Goal: Task Accomplishment & Management: Manage account settings

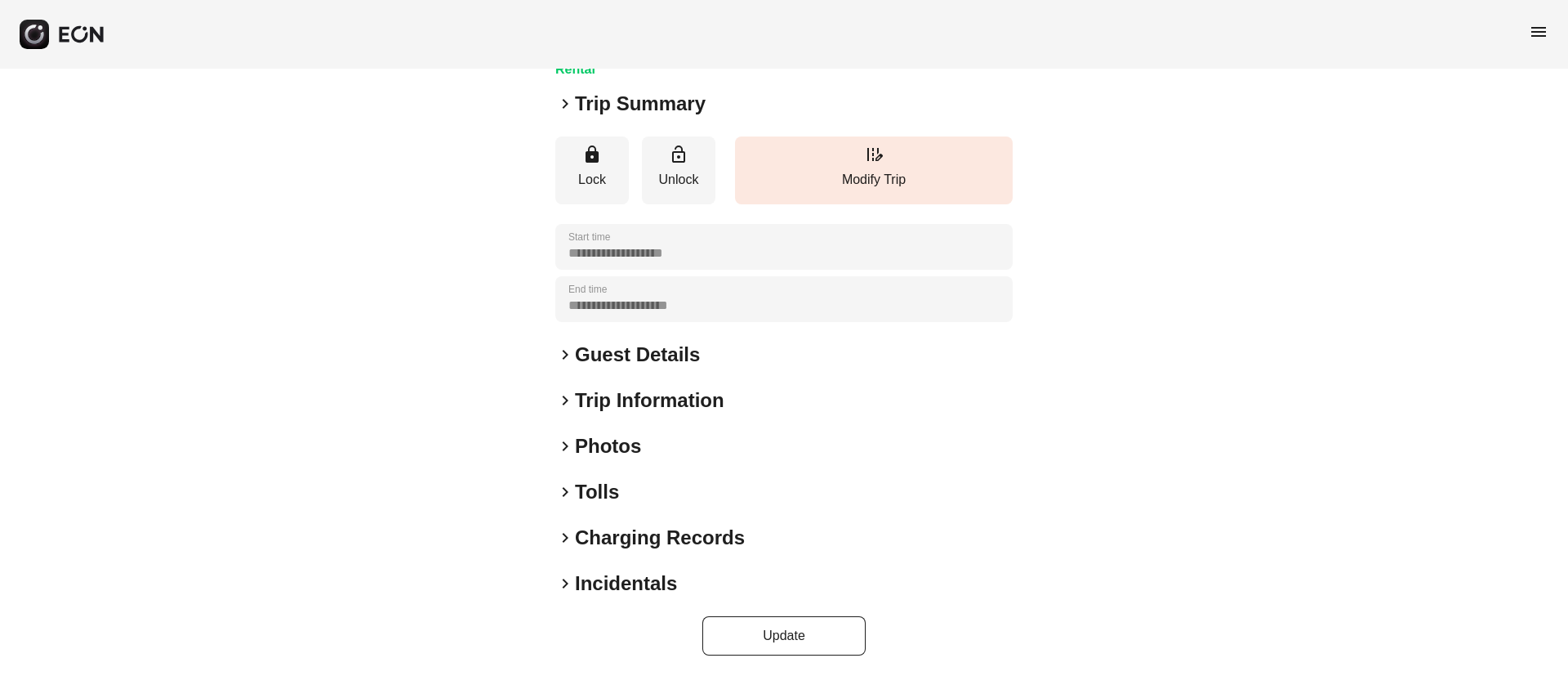
scroll to position [140, 0]
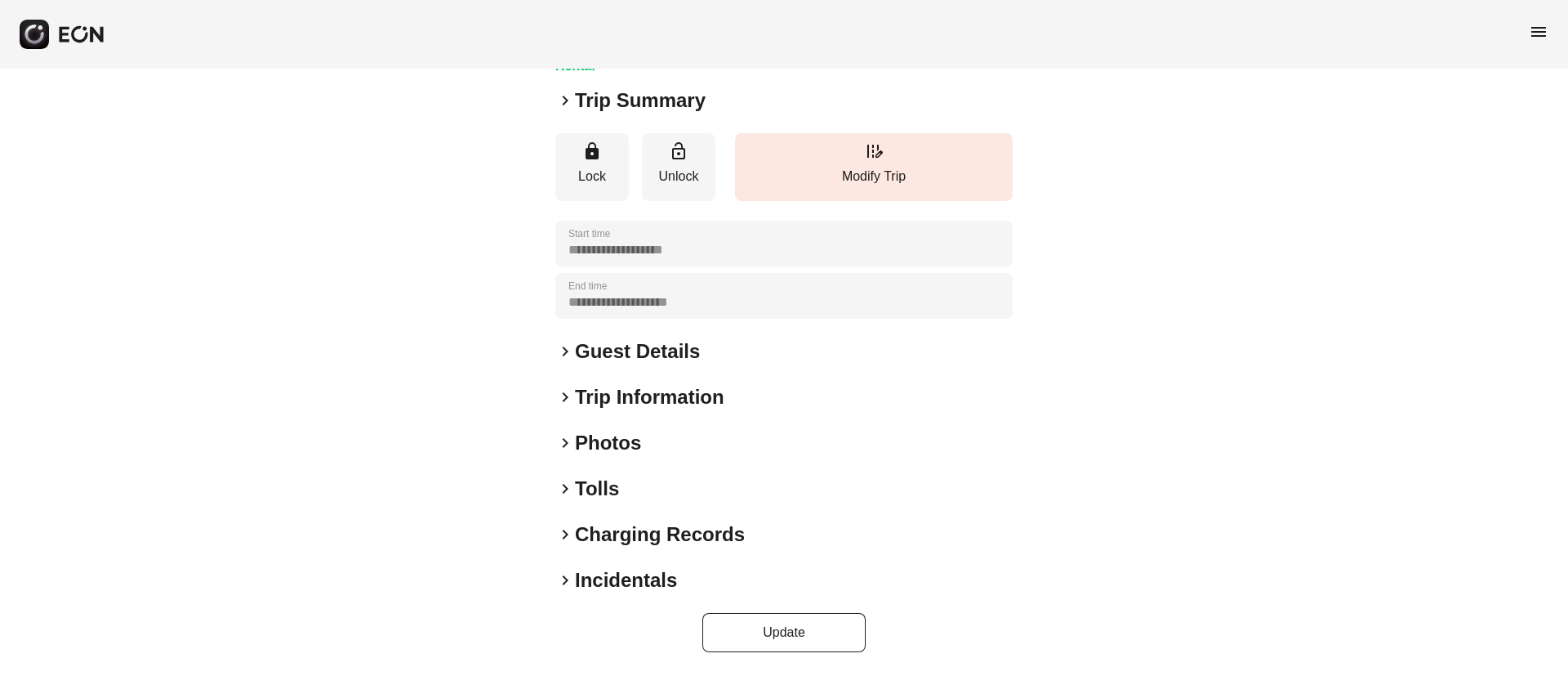
click at [694, 442] on div "keyboard_arrow_right Photos" at bounding box center [784, 443] width 457 height 26
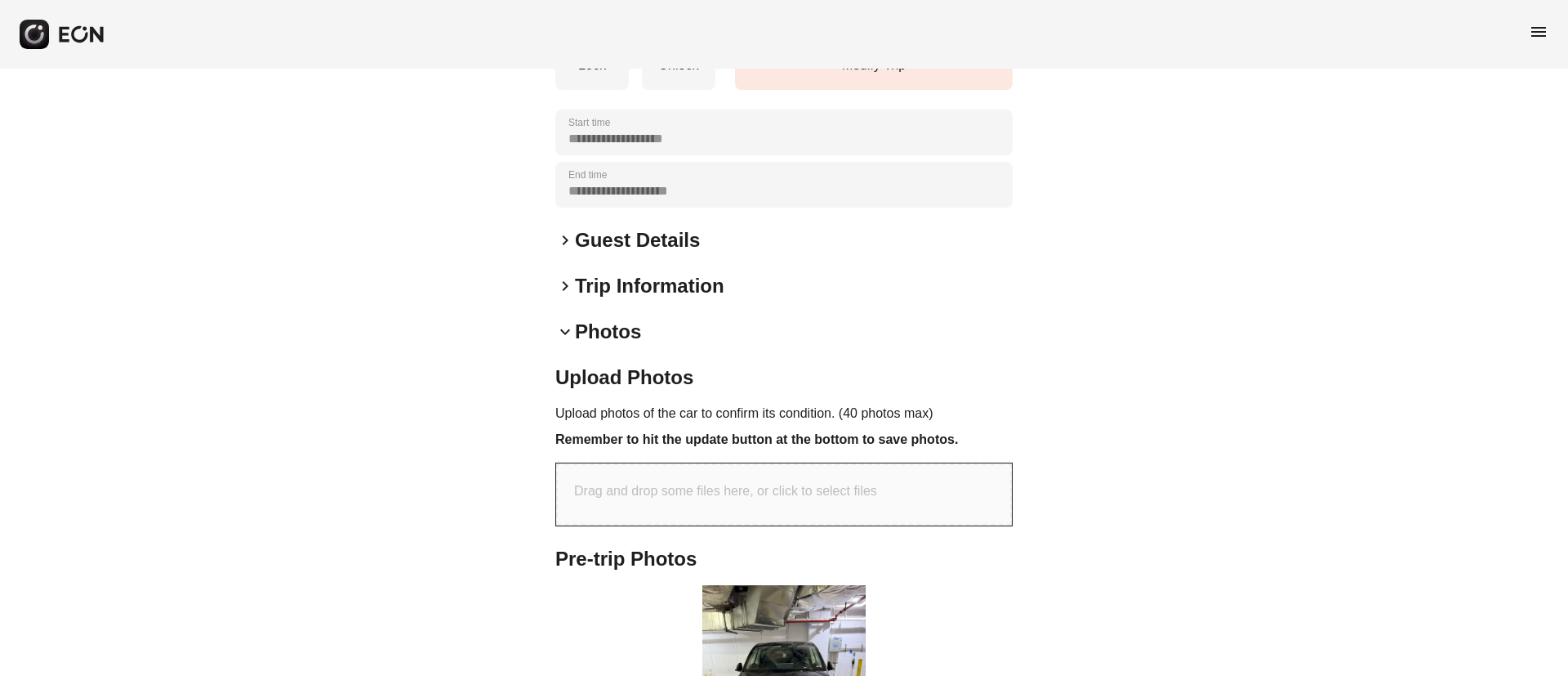
scroll to position [487, 0]
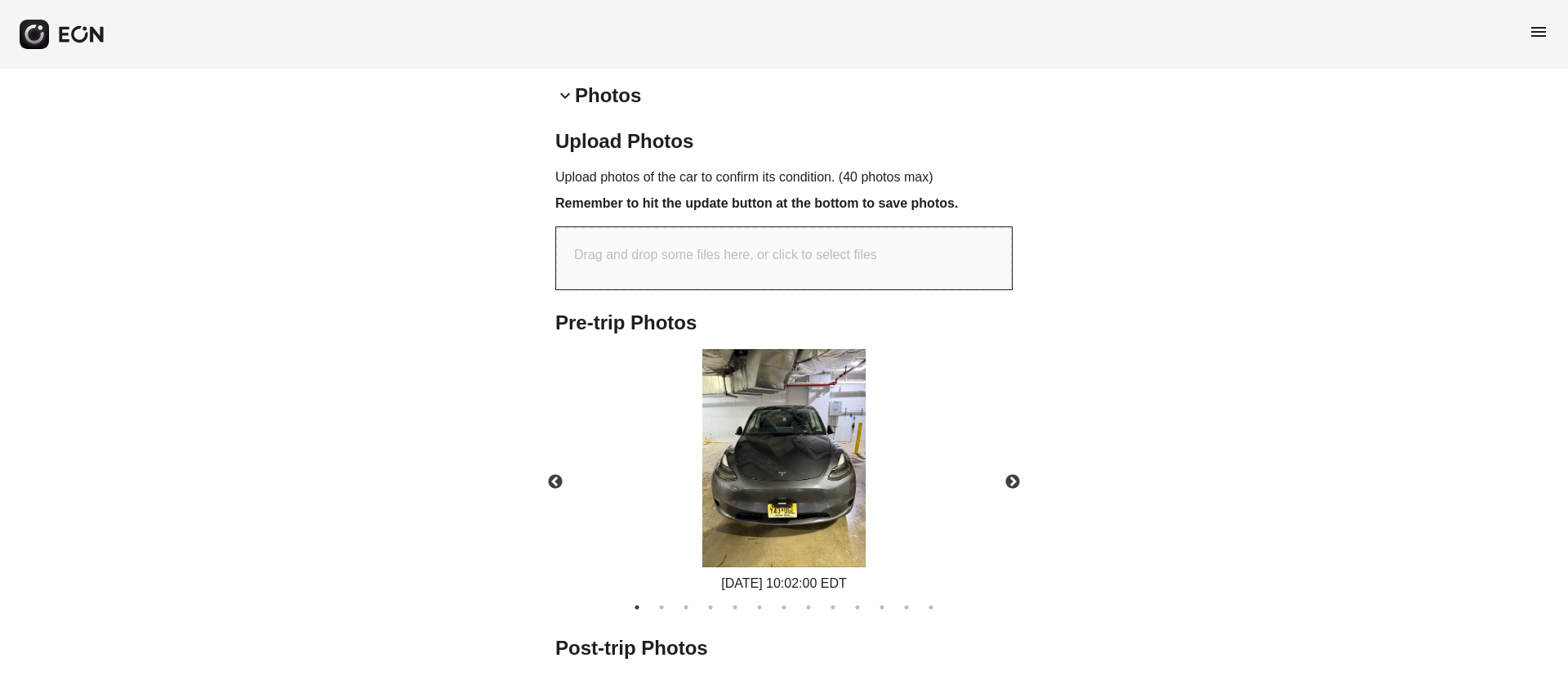
click at [796, 516] on img at bounding box center [784, 458] width 163 height 218
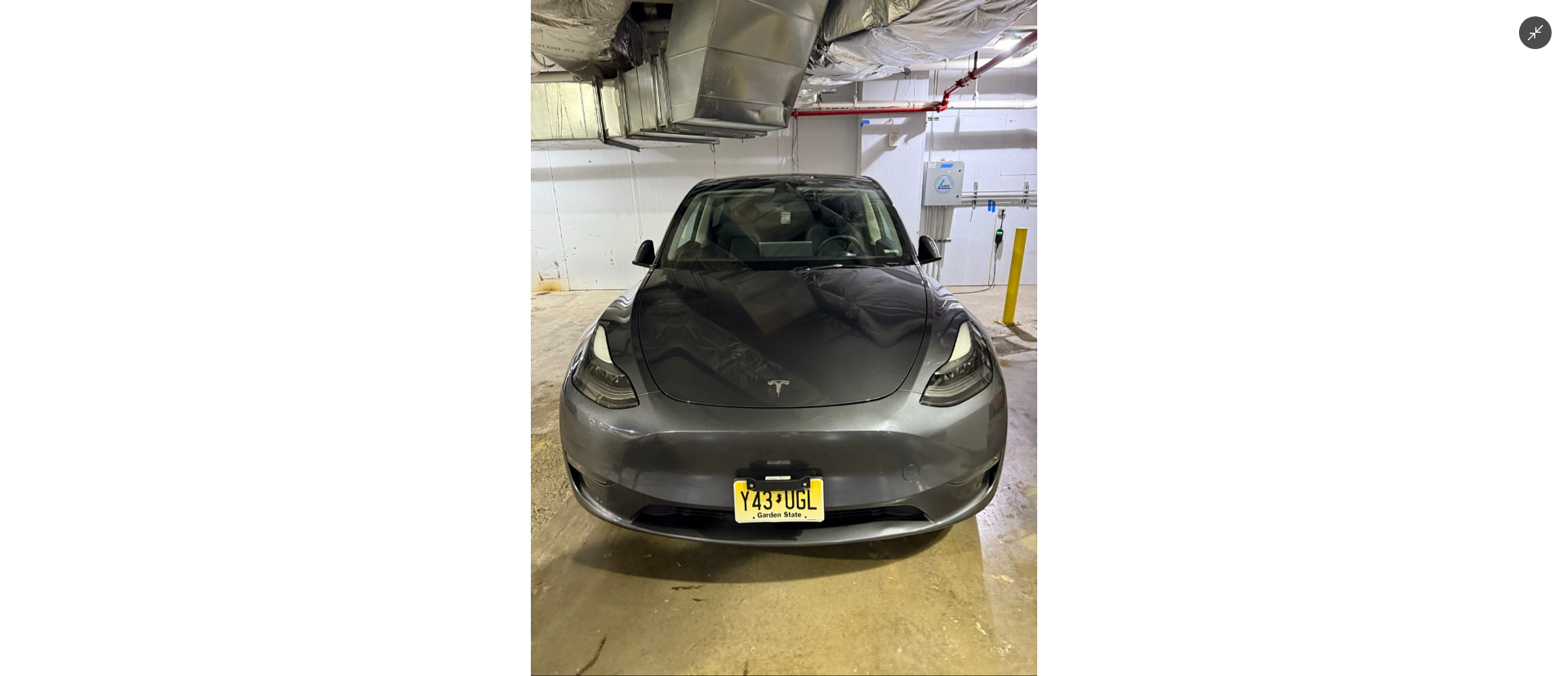
click at [796, 516] on img at bounding box center [784, 338] width 506 height 676
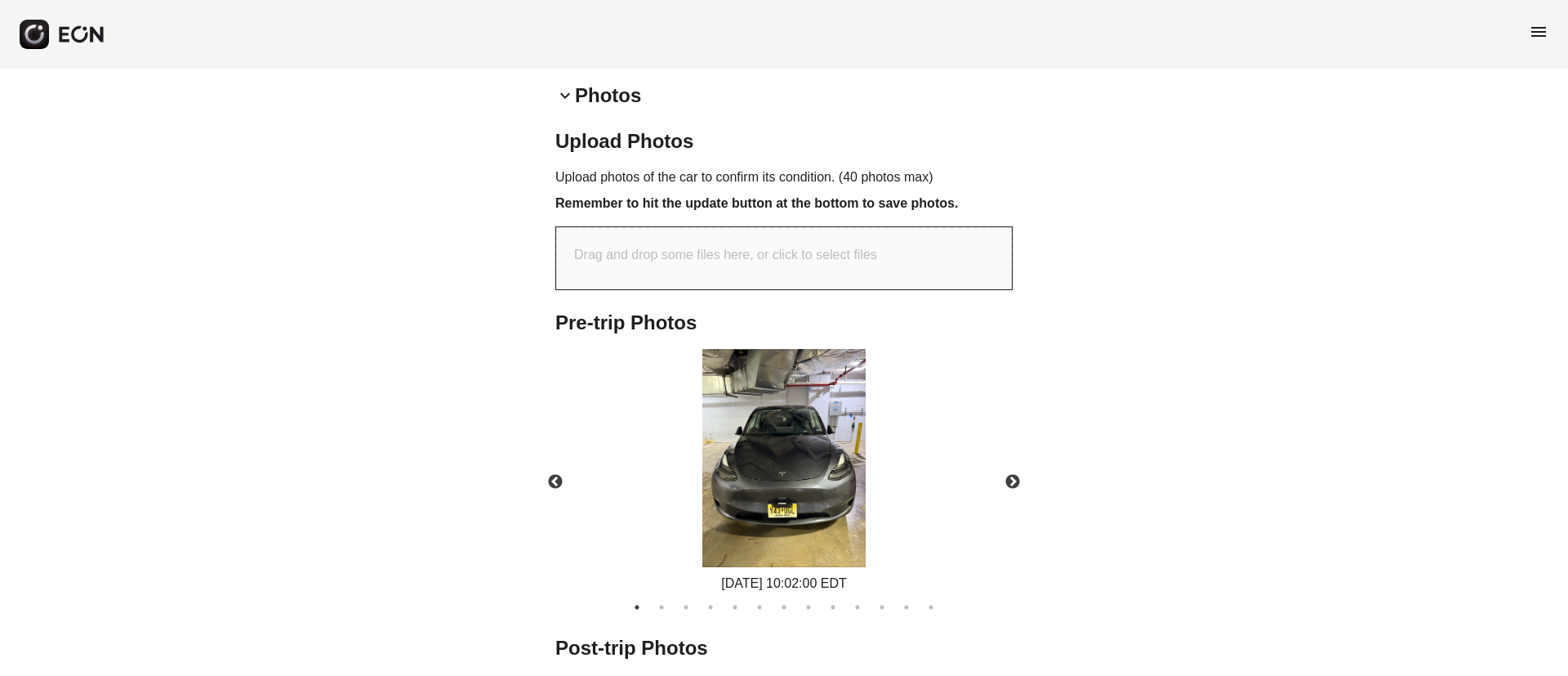
click at [796, 516] on img at bounding box center [784, 458] width 163 height 218
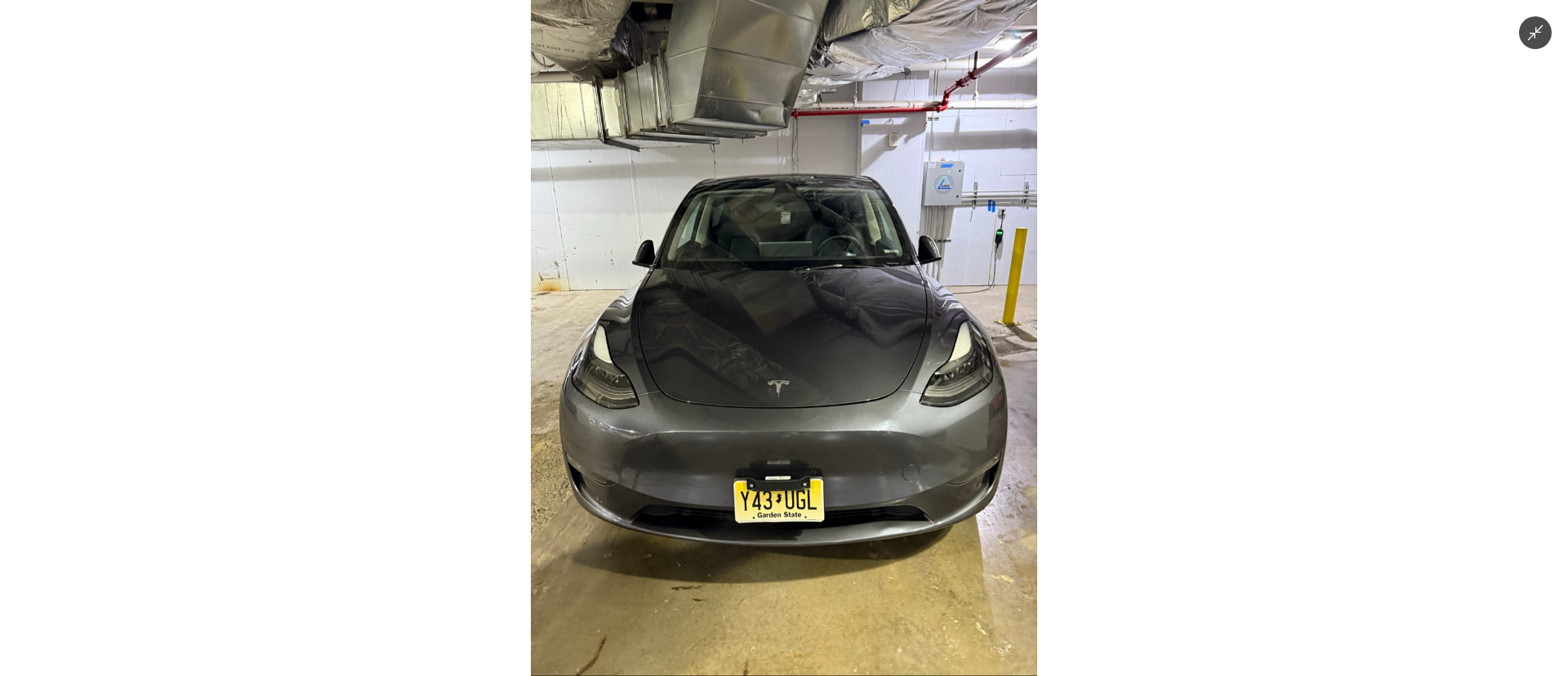
click at [796, 516] on img at bounding box center [784, 338] width 506 height 676
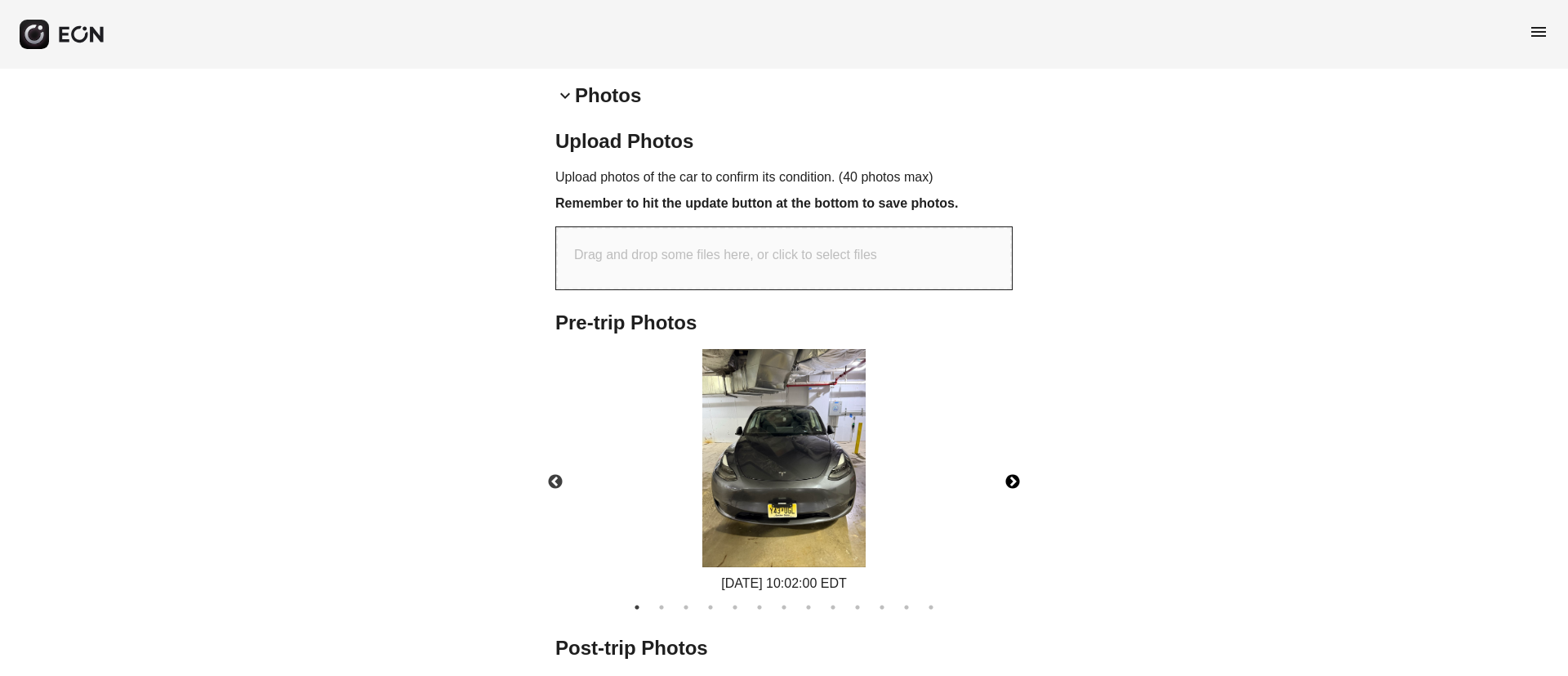
click at [1007, 472] on button "Next" at bounding box center [1012, 481] width 57 height 57
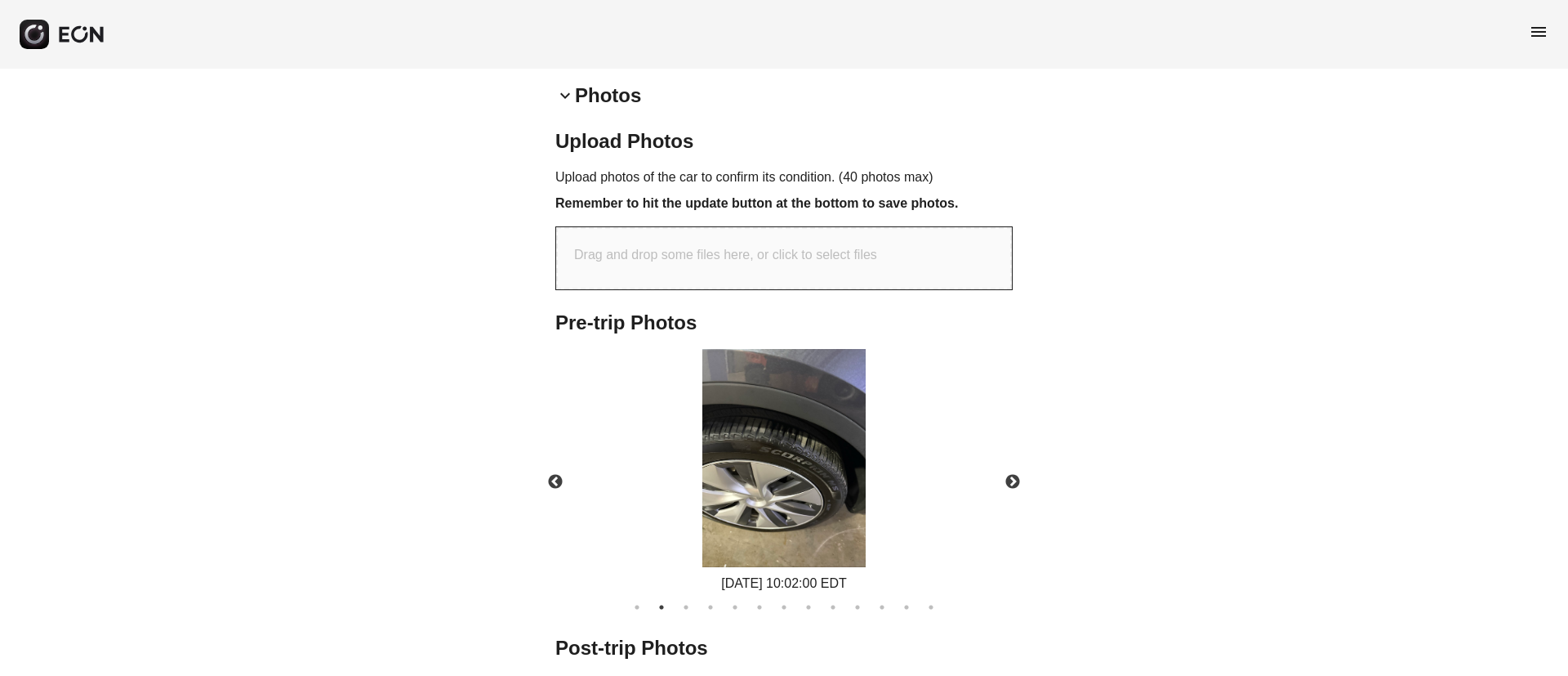
drag, startPoint x: 870, startPoint y: 486, endPoint x: 845, endPoint y: 487, distance: 25.0
click at [864, 487] on div "[DATE] 10:02:00 EDT" at bounding box center [784, 471] width 180 height 244
click at [845, 485] on img at bounding box center [784, 458] width 163 height 218
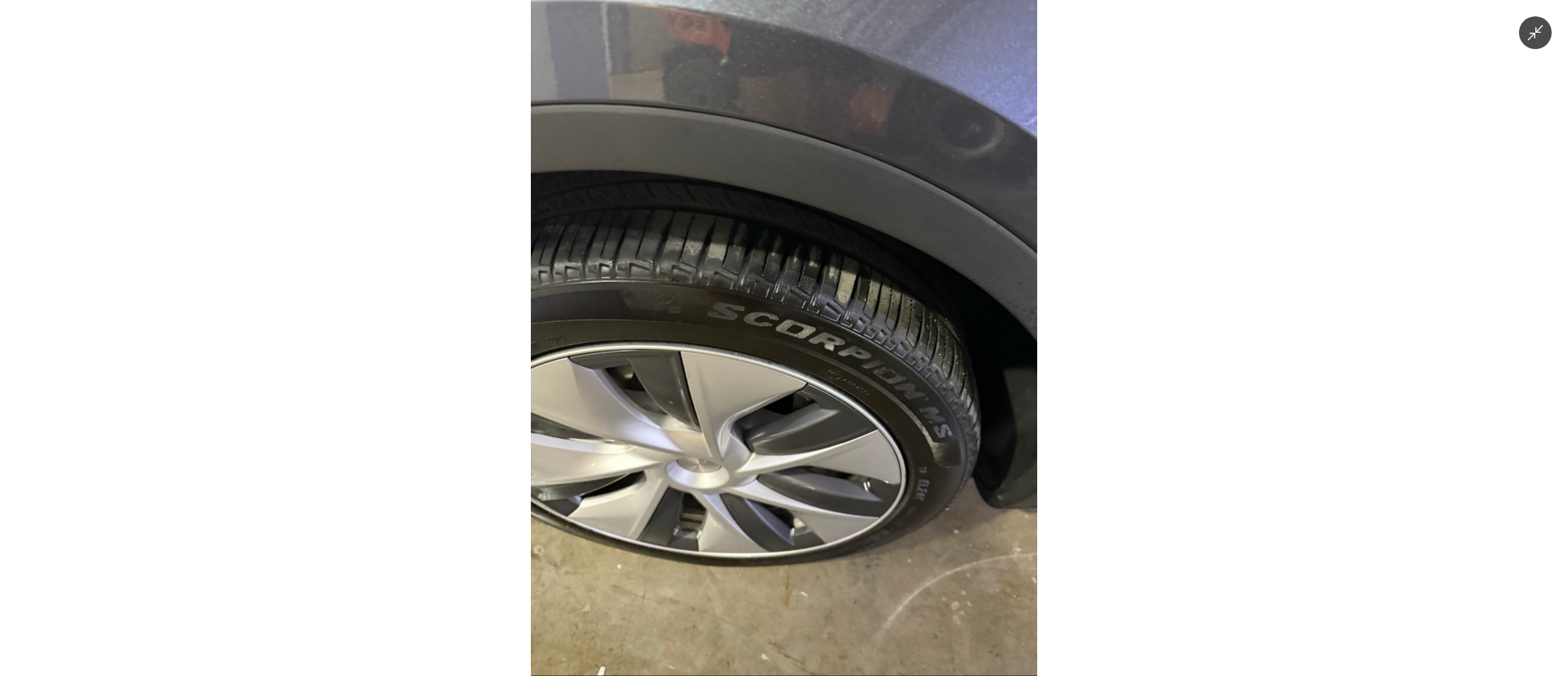
click at [845, 485] on img at bounding box center [784, 338] width 506 height 676
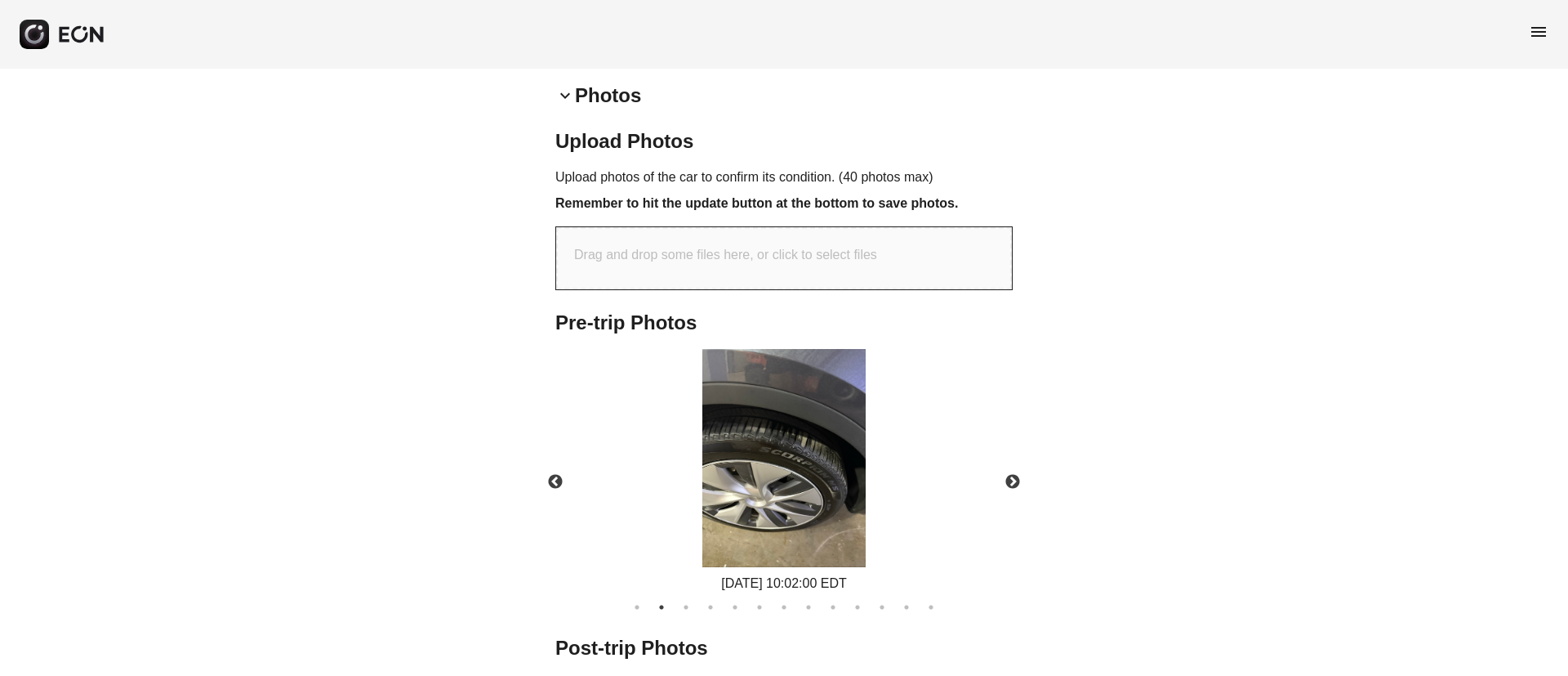
click at [808, 506] on img at bounding box center [784, 458] width 163 height 218
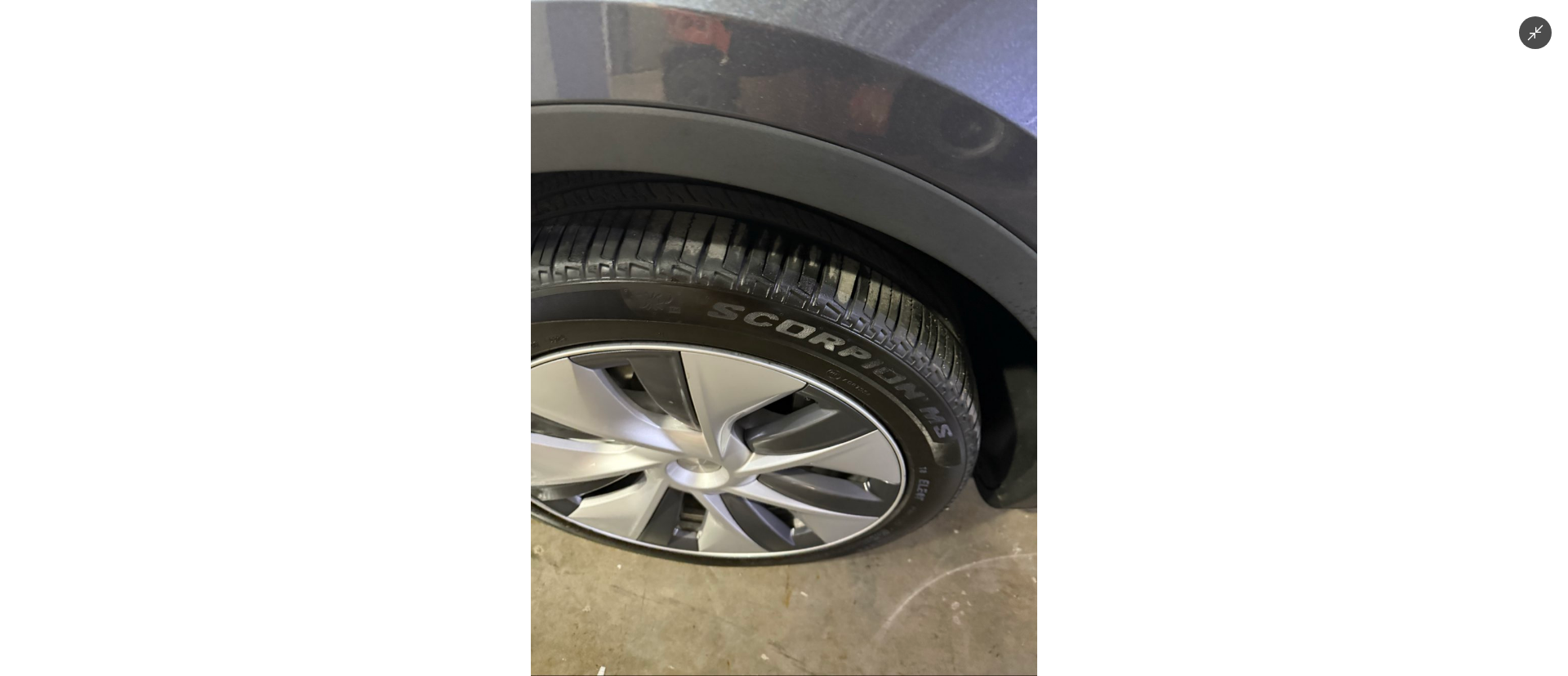
click at [810, 499] on img at bounding box center [784, 338] width 506 height 676
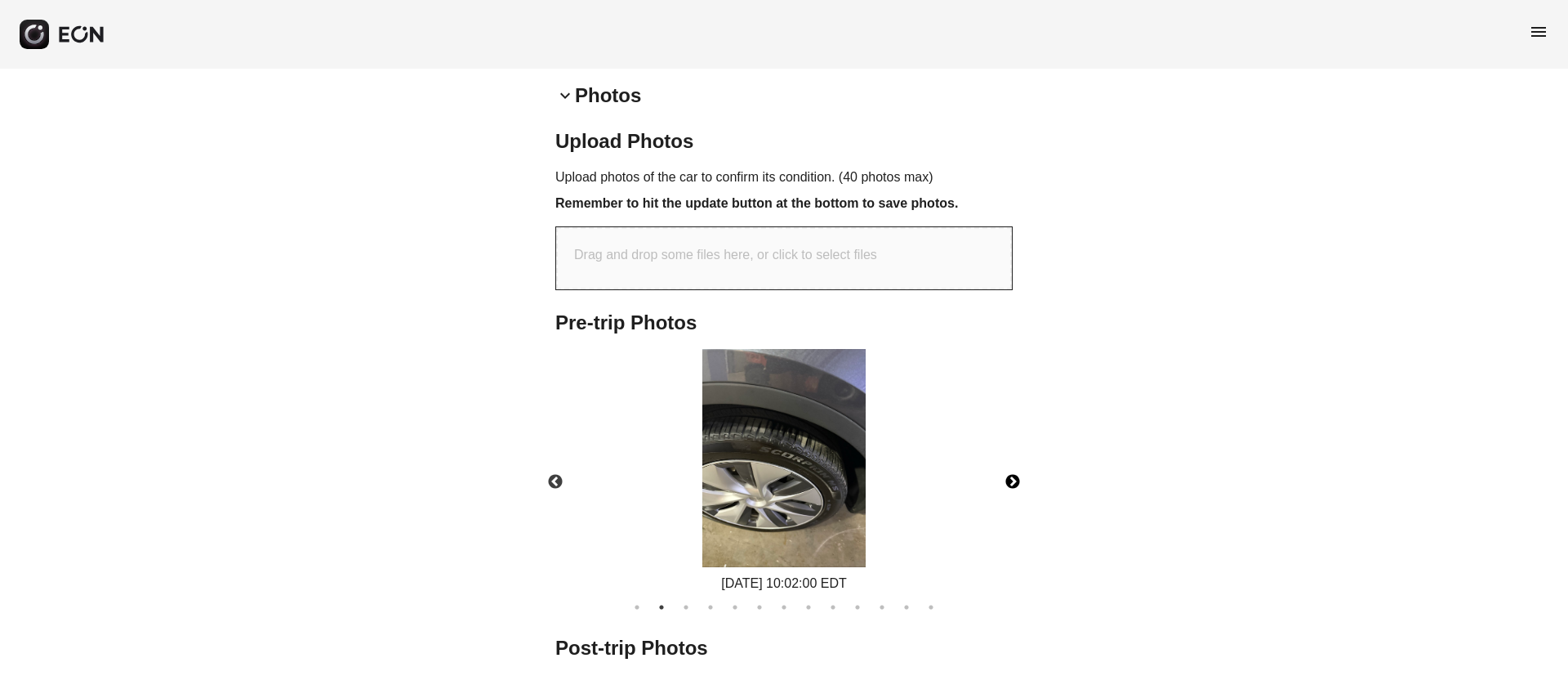
click at [1020, 484] on button "Next" at bounding box center [1012, 481] width 57 height 57
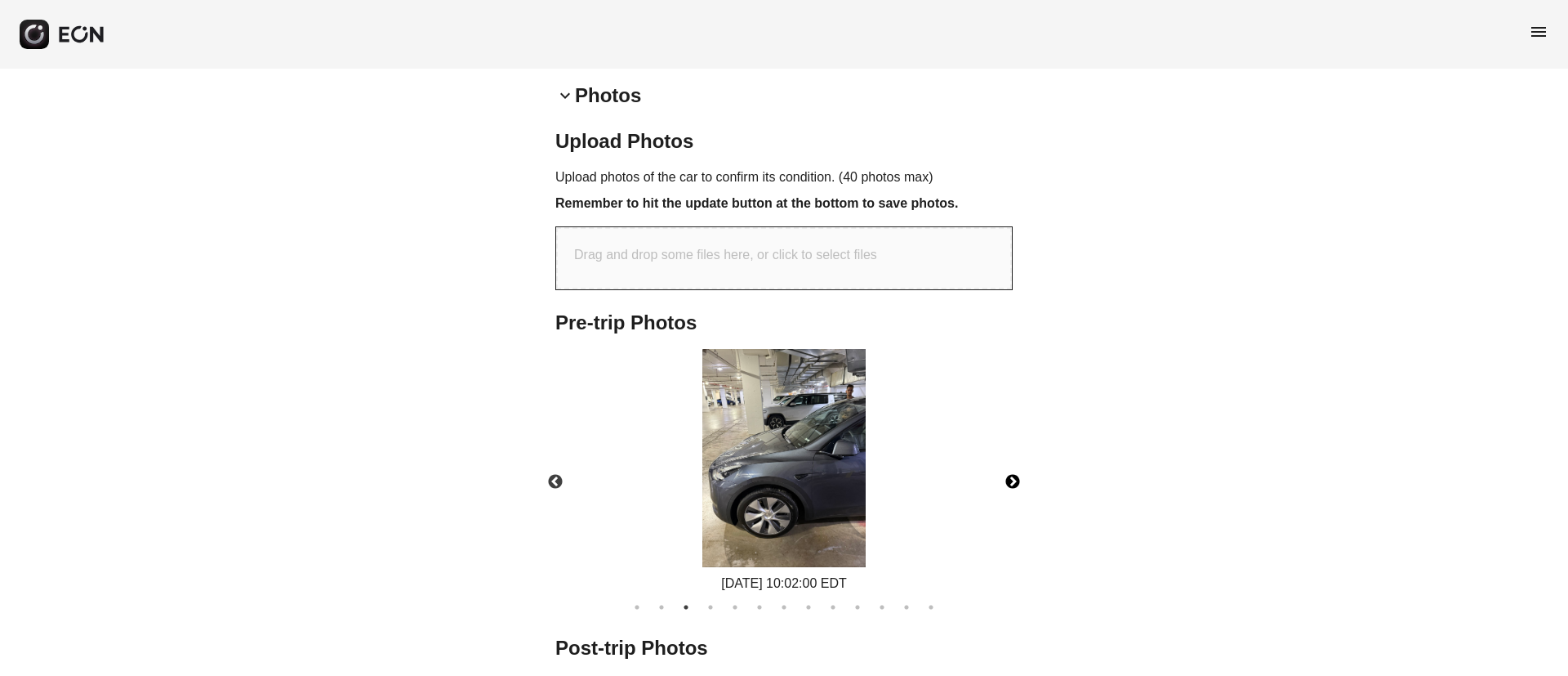
click at [795, 508] on img at bounding box center [784, 458] width 163 height 218
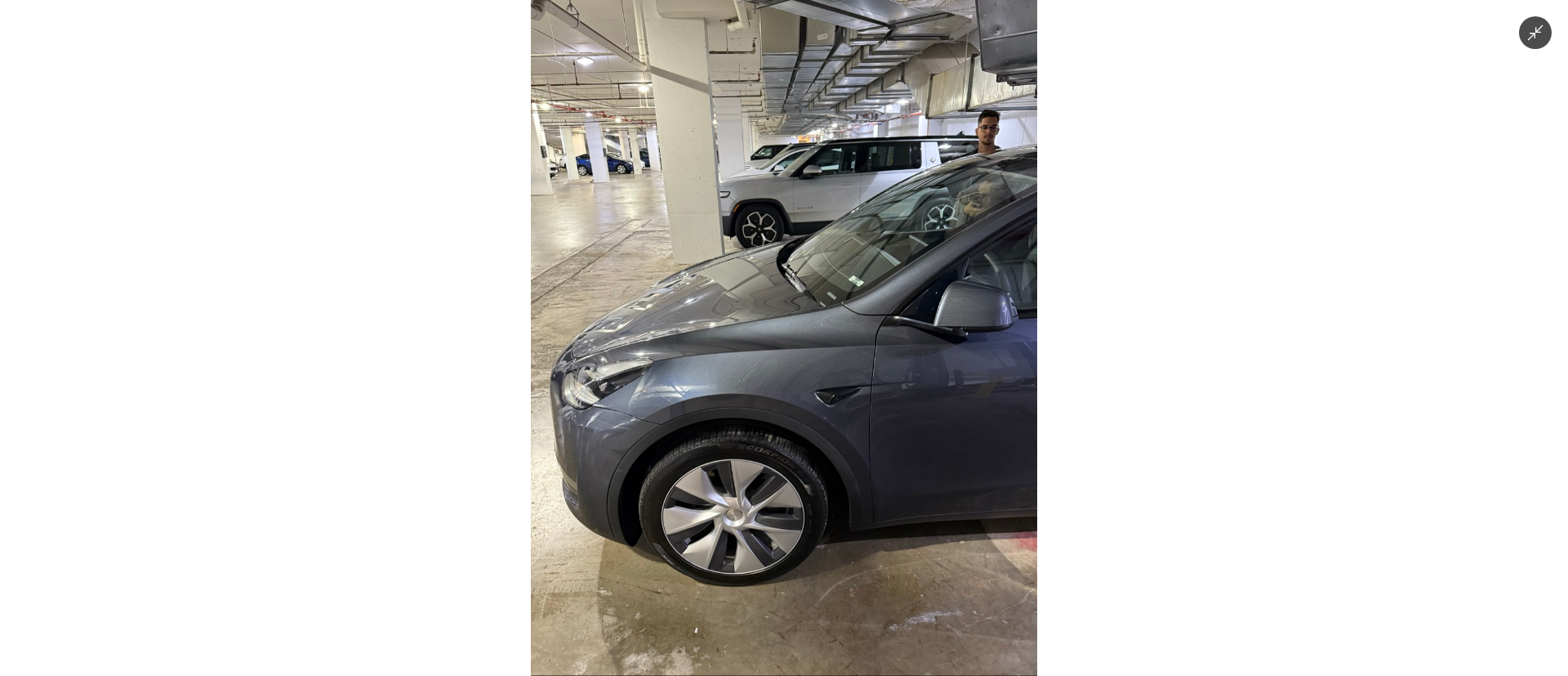
click at [795, 508] on img at bounding box center [784, 338] width 506 height 676
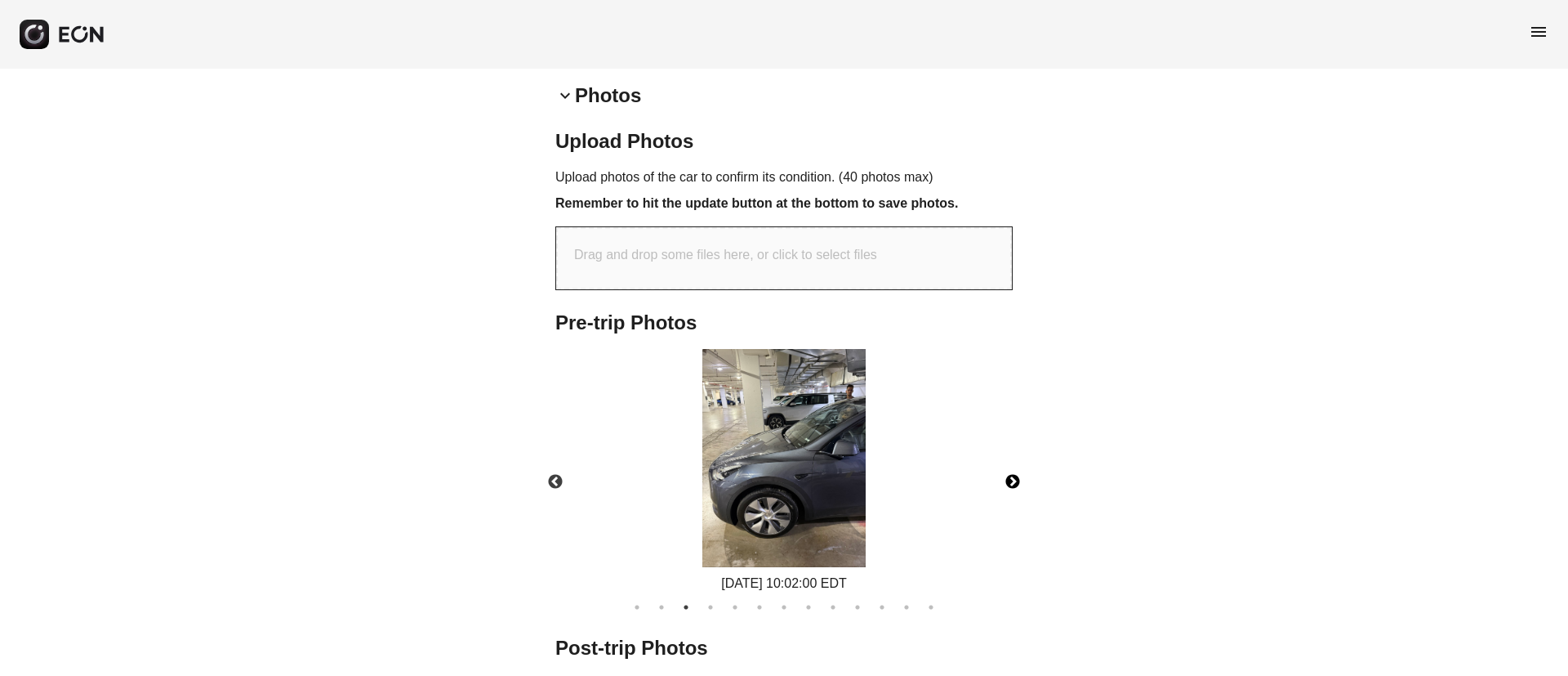
click at [1012, 482] on button "Next" at bounding box center [1012, 481] width 57 height 57
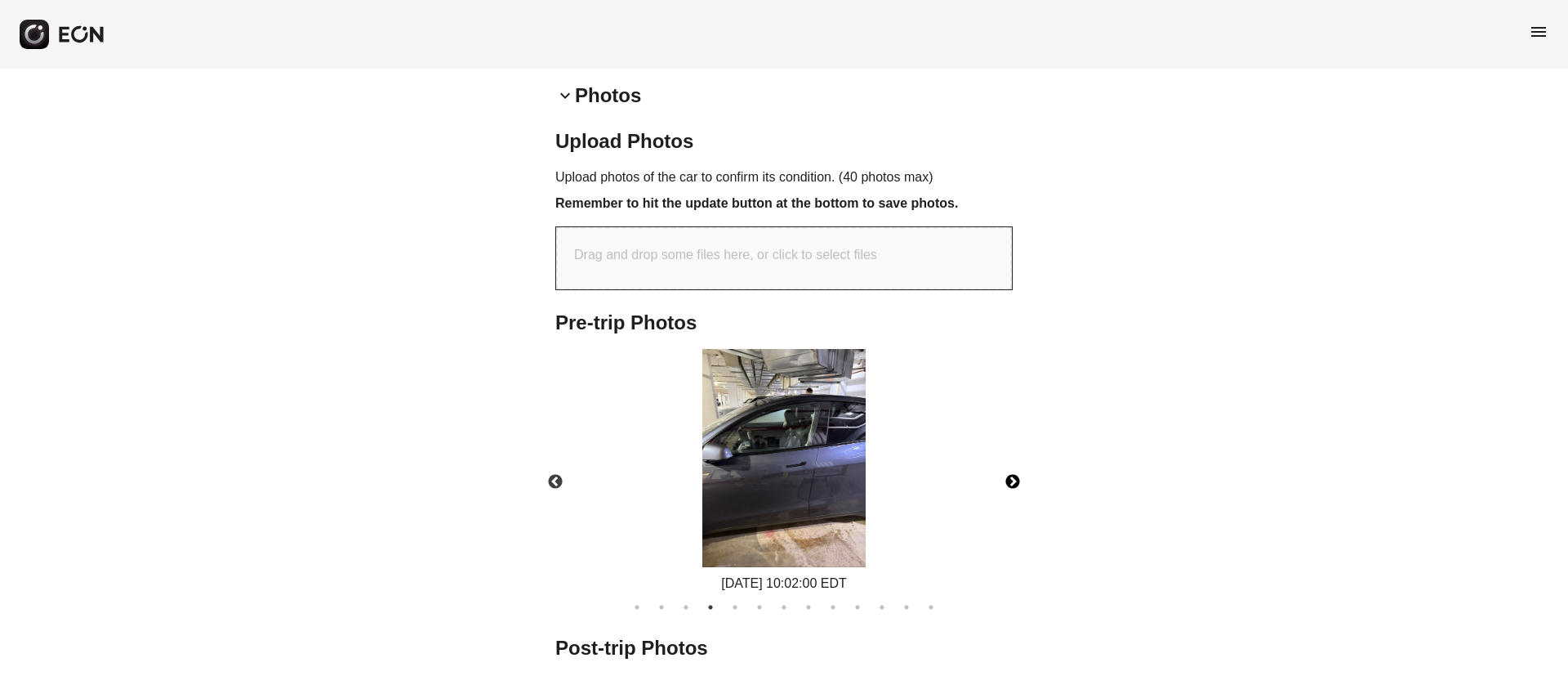
click at [1012, 482] on button "Next" at bounding box center [1012, 481] width 57 height 57
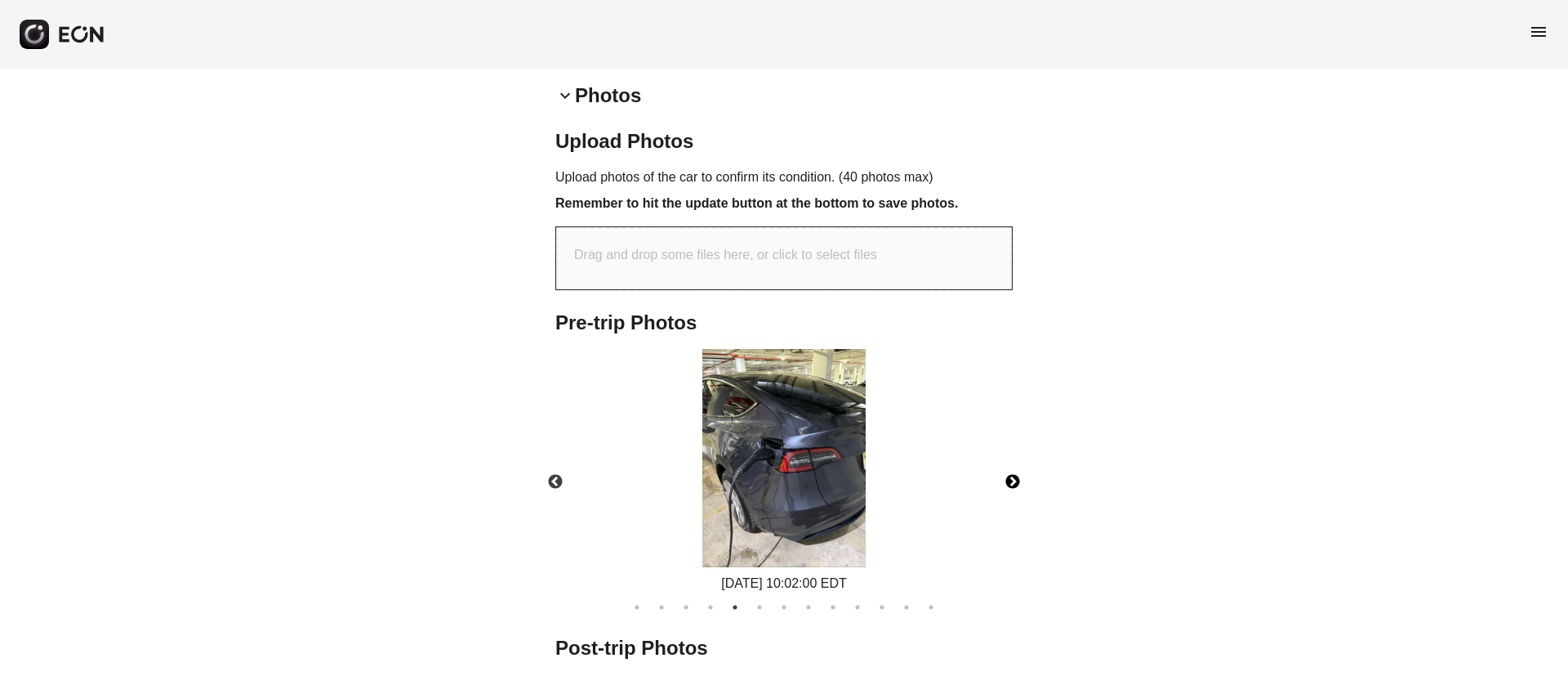
click at [778, 479] on img at bounding box center [784, 458] width 163 height 218
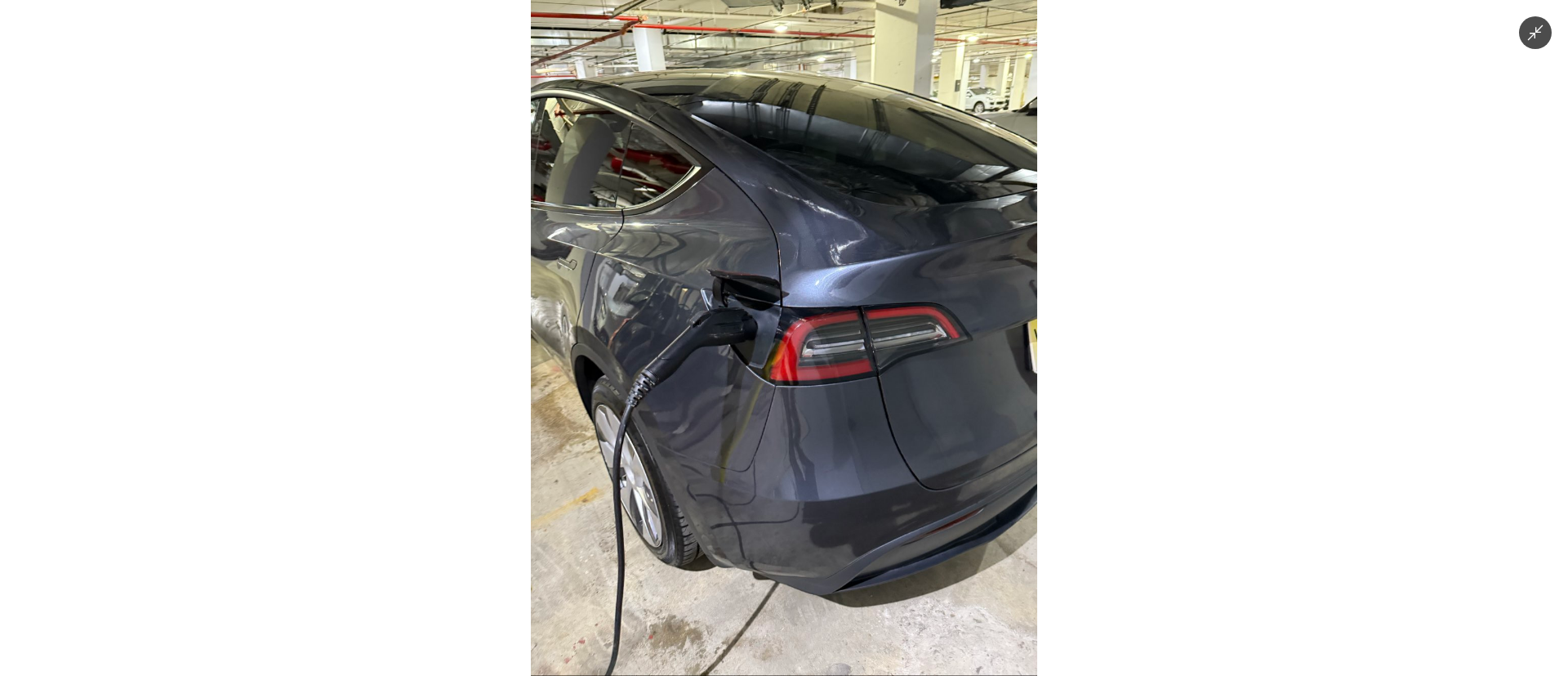
click at [778, 479] on img at bounding box center [784, 338] width 506 height 676
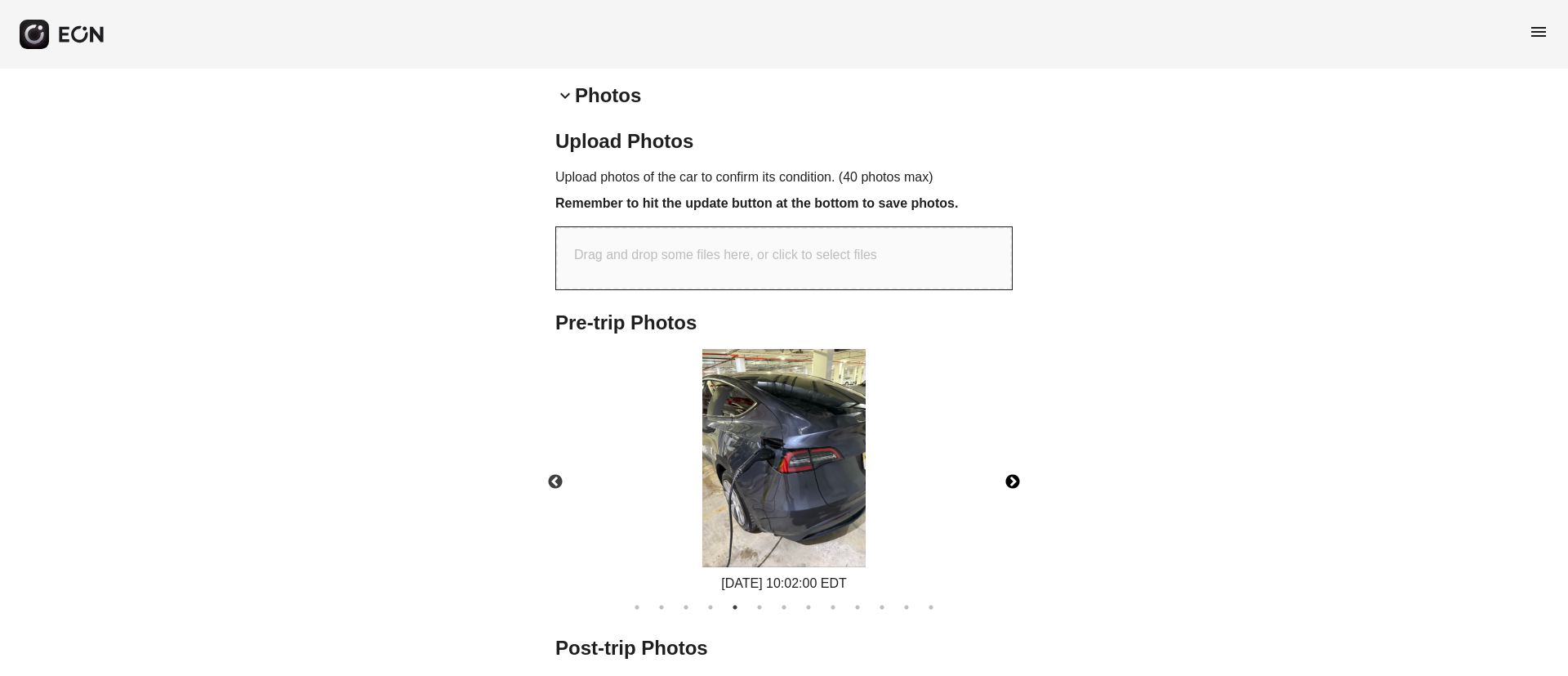
click at [778, 479] on img at bounding box center [784, 458] width 163 height 218
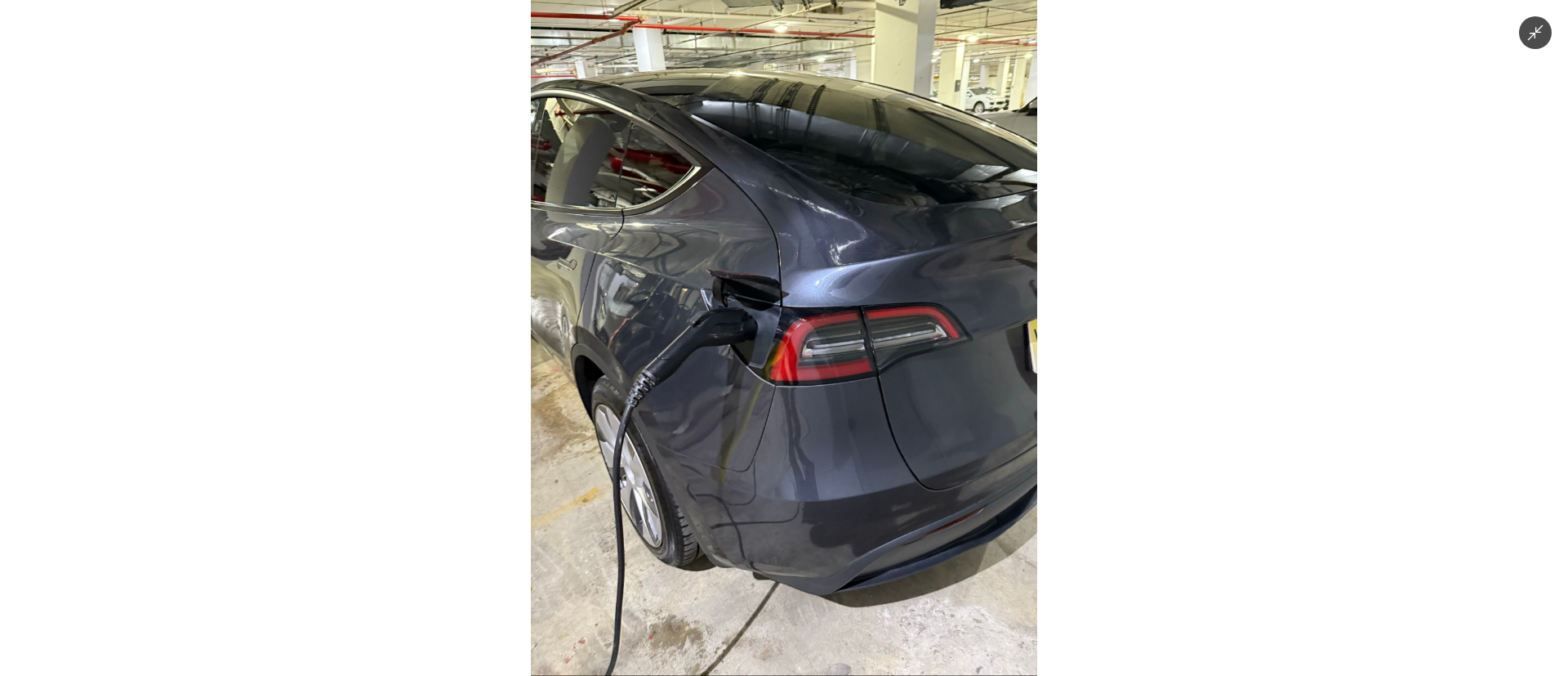
click at [778, 479] on img at bounding box center [784, 338] width 506 height 676
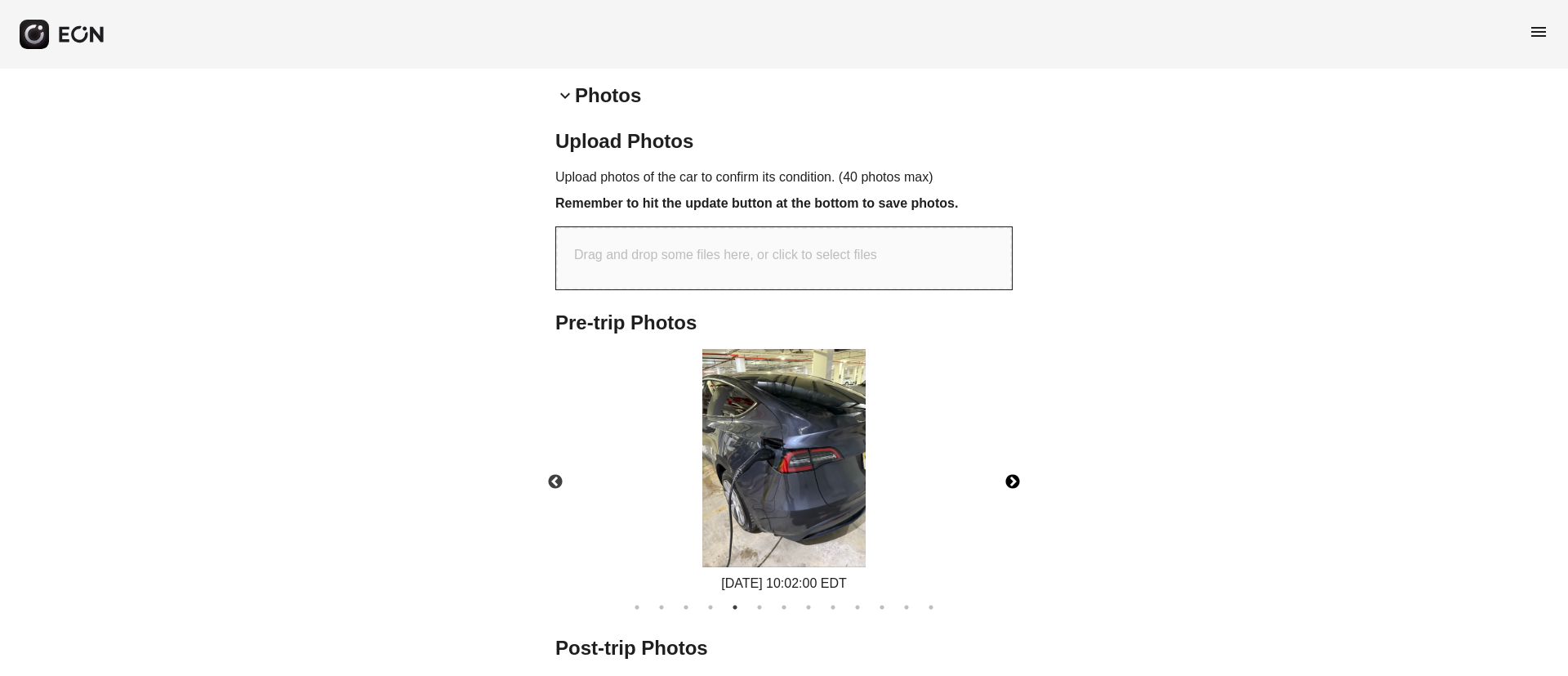
click at [1007, 491] on button "Next" at bounding box center [1012, 481] width 57 height 57
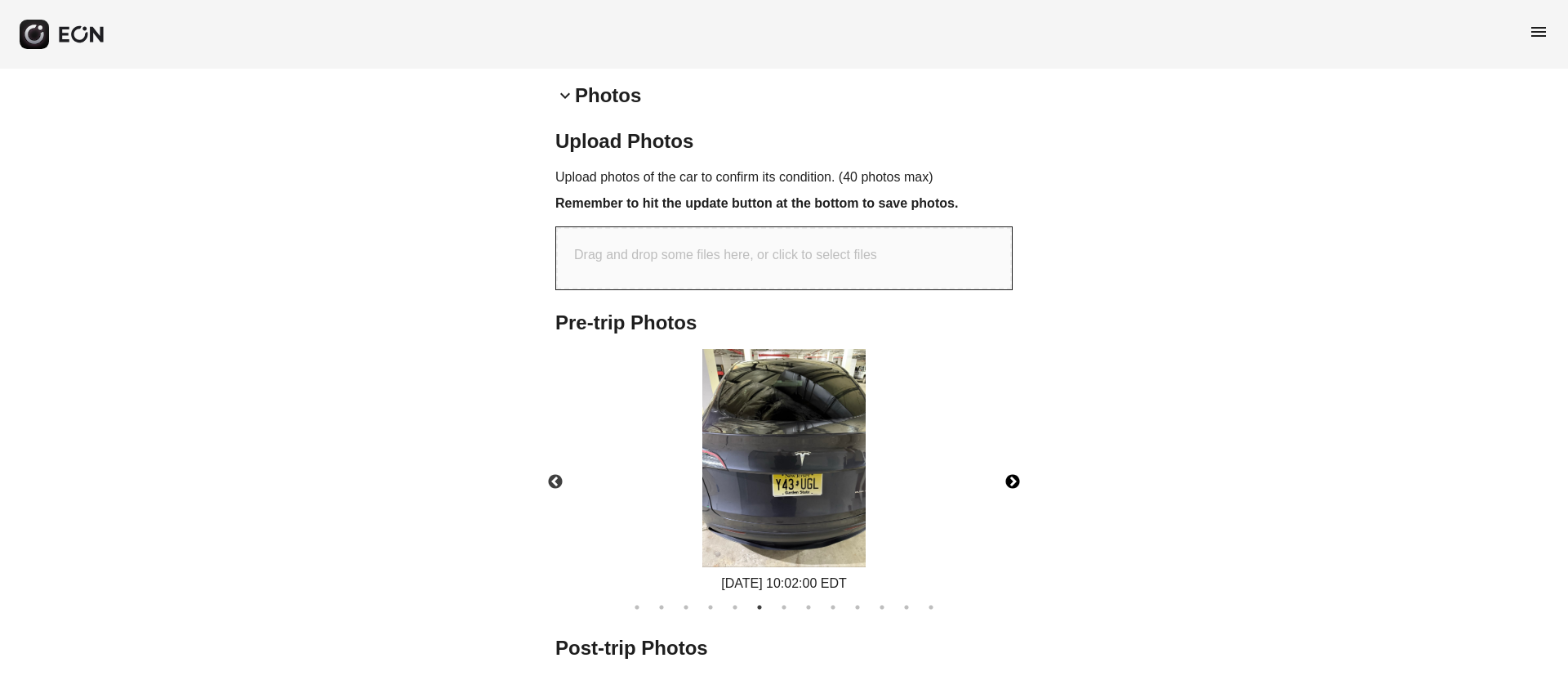
click at [823, 489] on img at bounding box center [784, 458] width 163 height 218
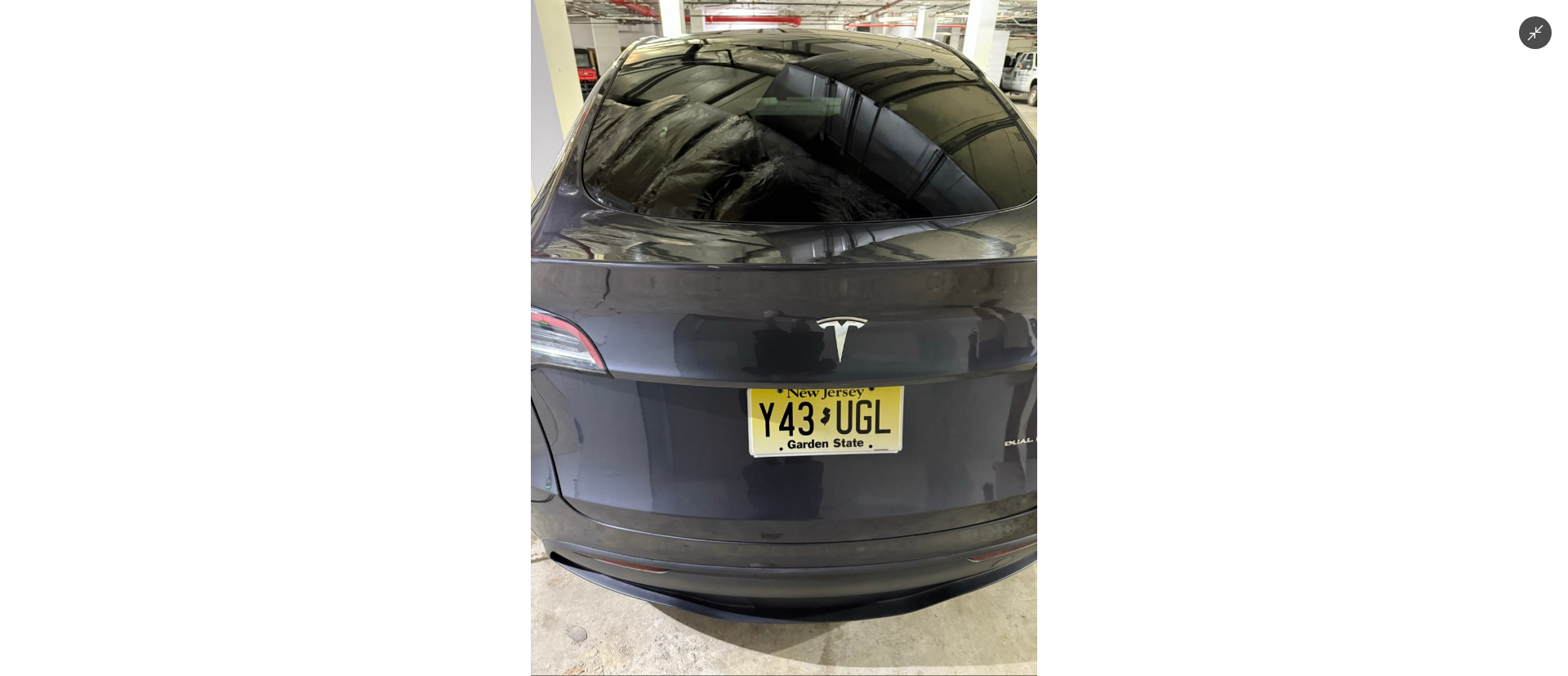
click at [823, 489] on img at bounding box center [784, 338] width 506 height 676
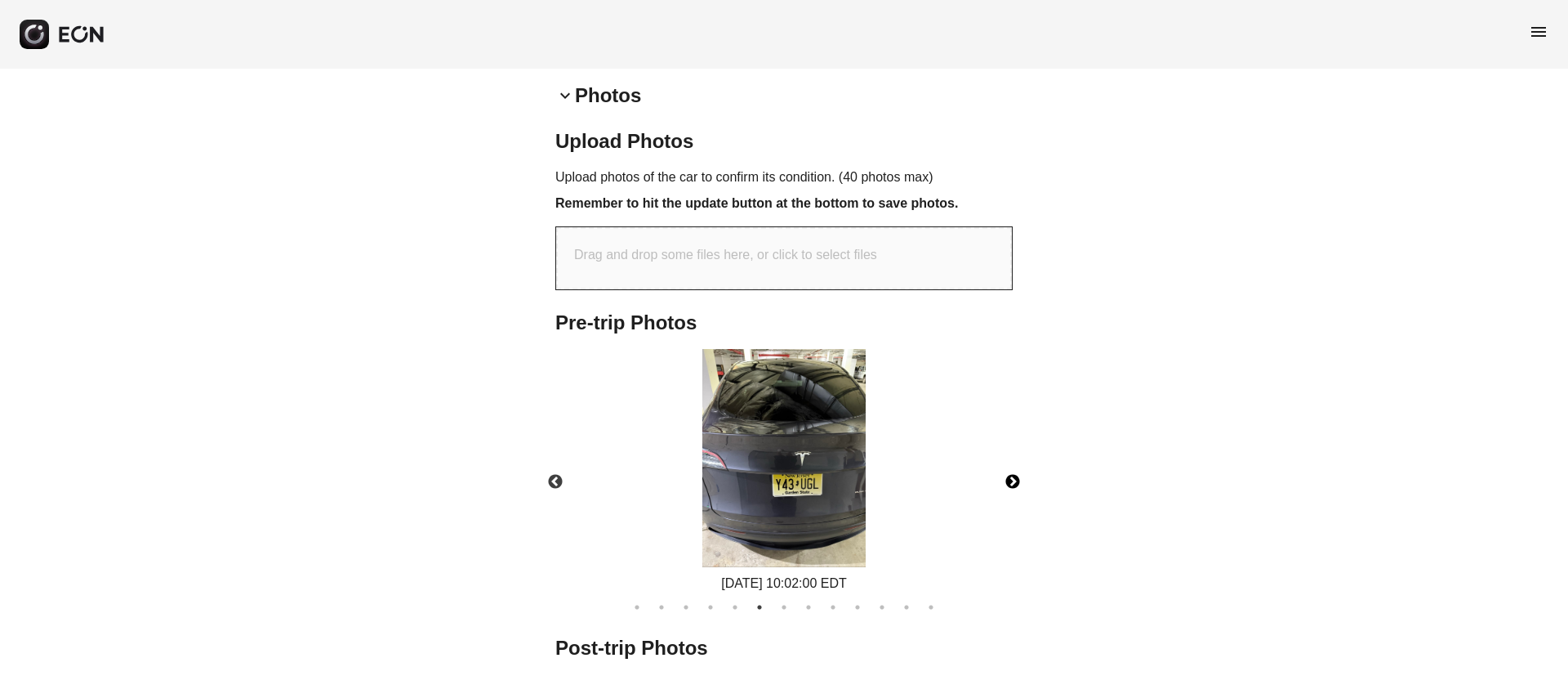
click at [1006, 482] on button "Next" at bounding box center [1012, 481] width 57 height 57
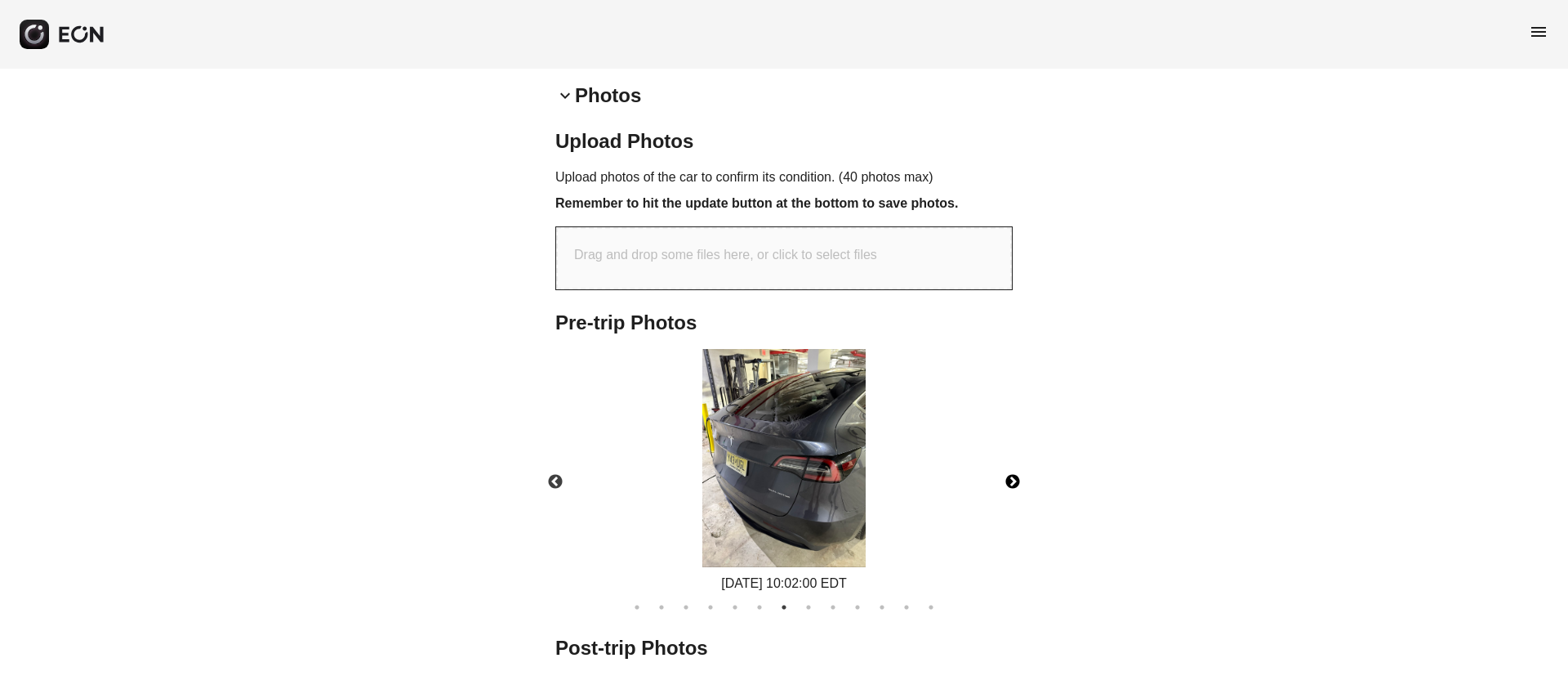
click at [793, 489] on img at bounding box center [784, 458] width 163 height 218
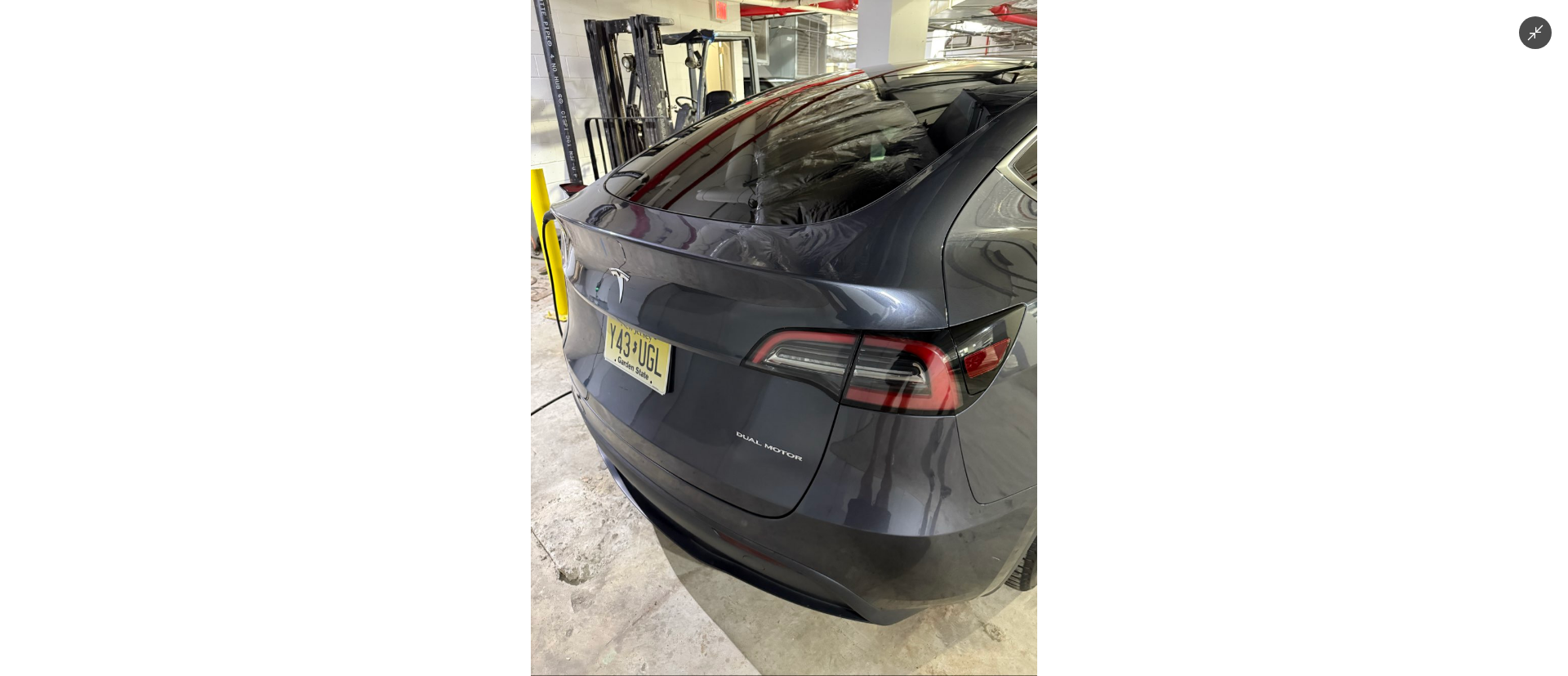
click at [793, 487] on img at bounding box center [784, 338] width 506 height 676
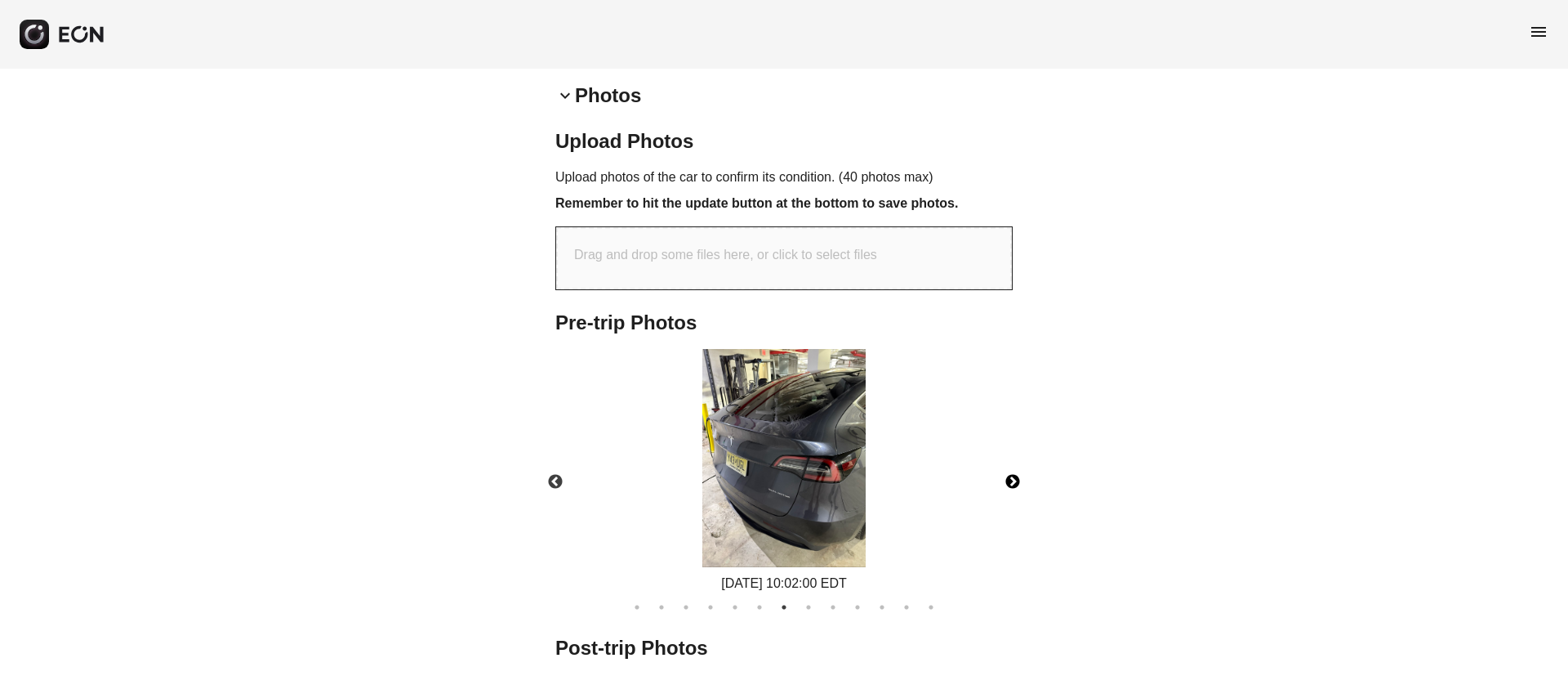
click at [1017, 481] on button "Next" at bounding box center [1012, 481] width 57 height 57
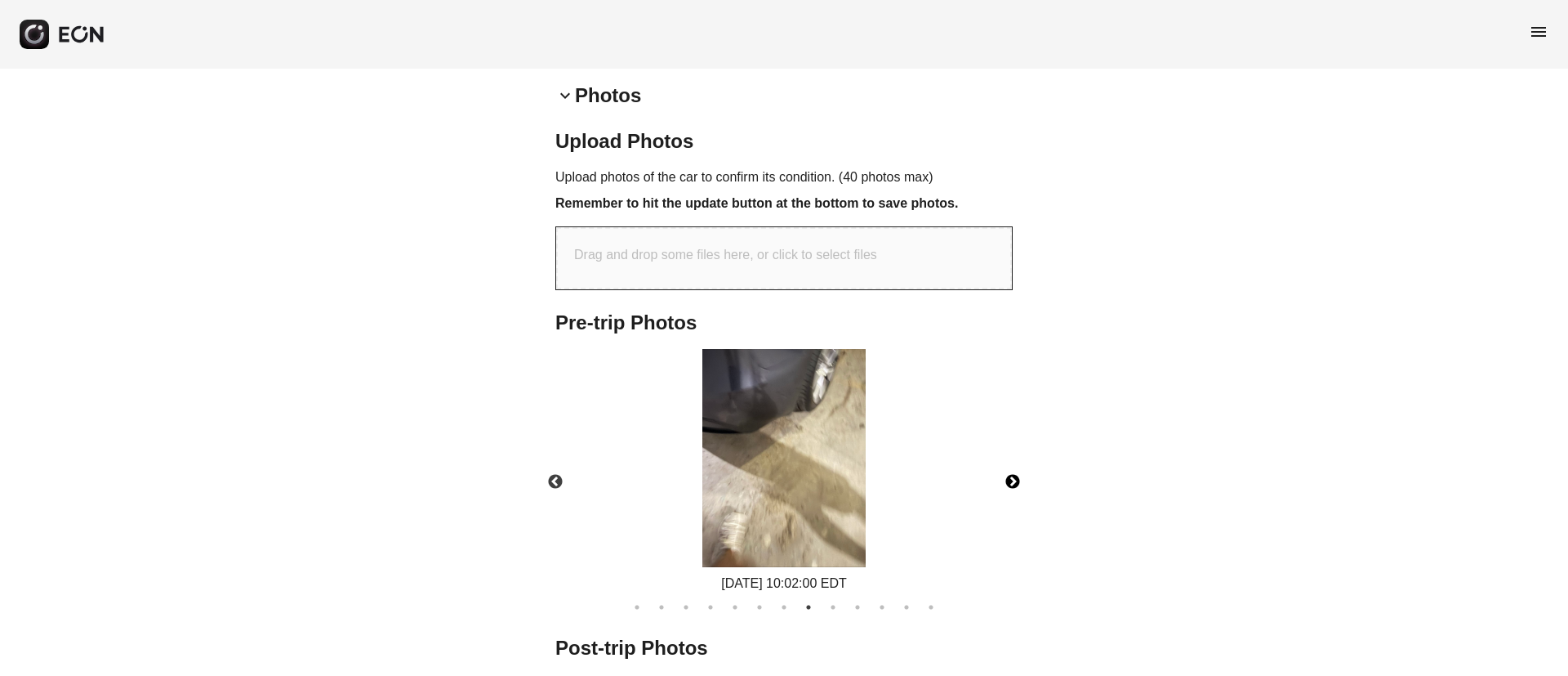
click at [1017, 481] on button "Next" at bounding box center [1012, 481] width 57 height 57
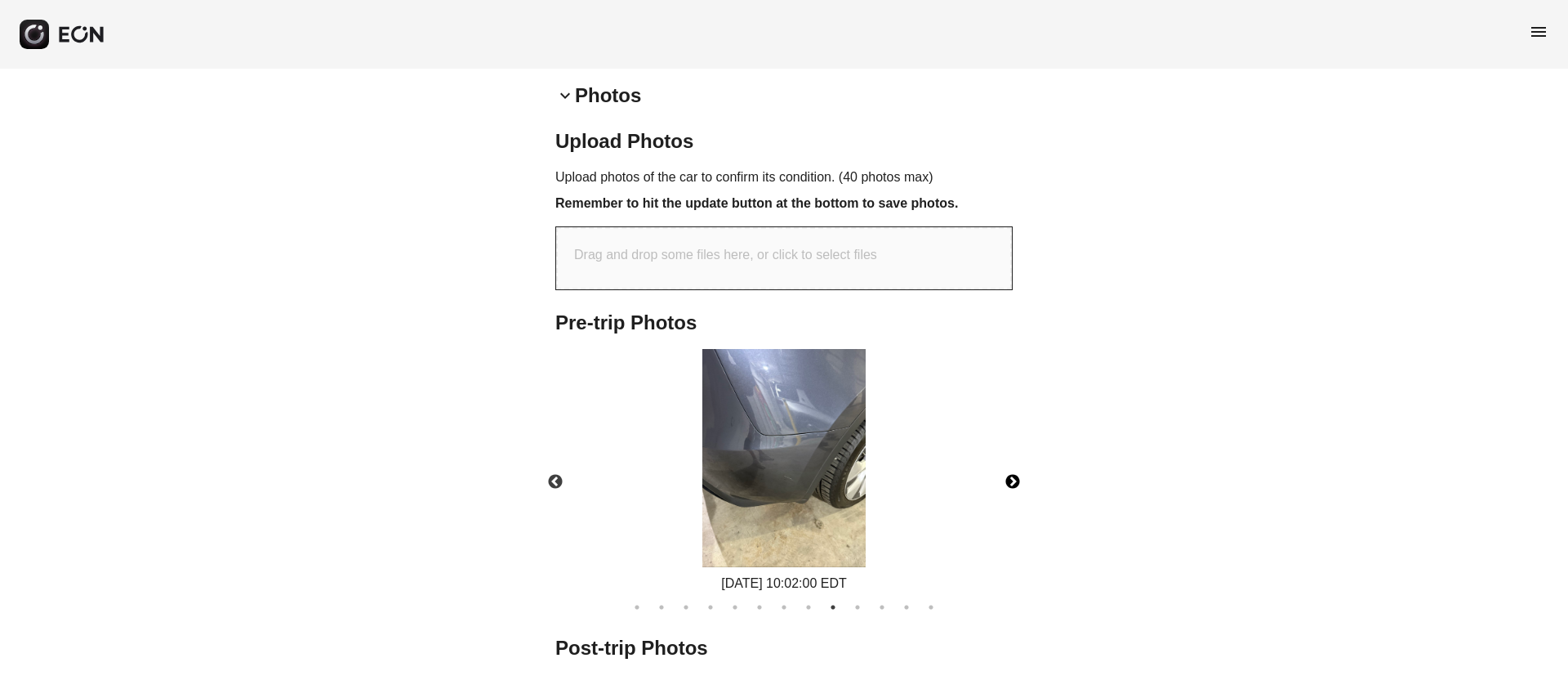
click at [849, 485] on img at bounding box center [784, 458] width 163 height 218
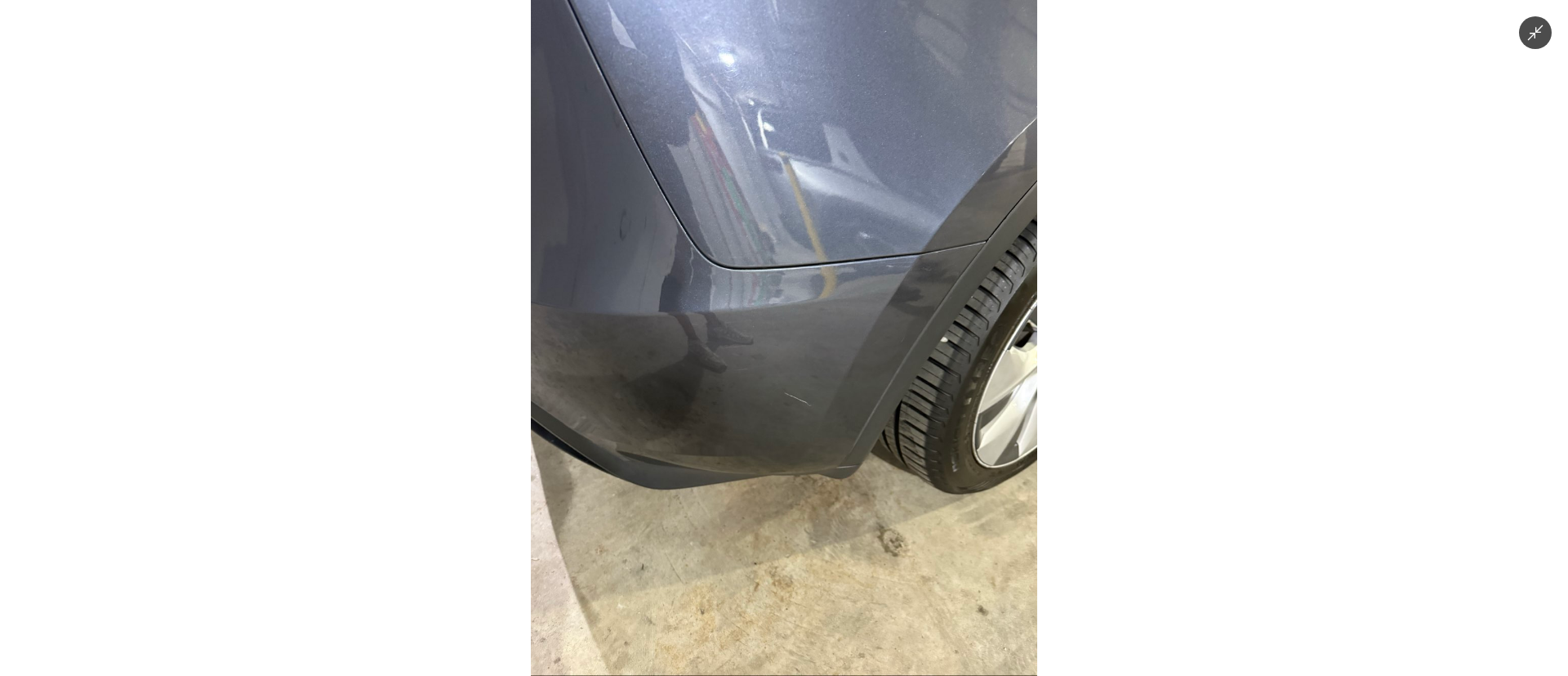
click at [849, 486] on img at bounding box center [784, 338] width 506 height 676
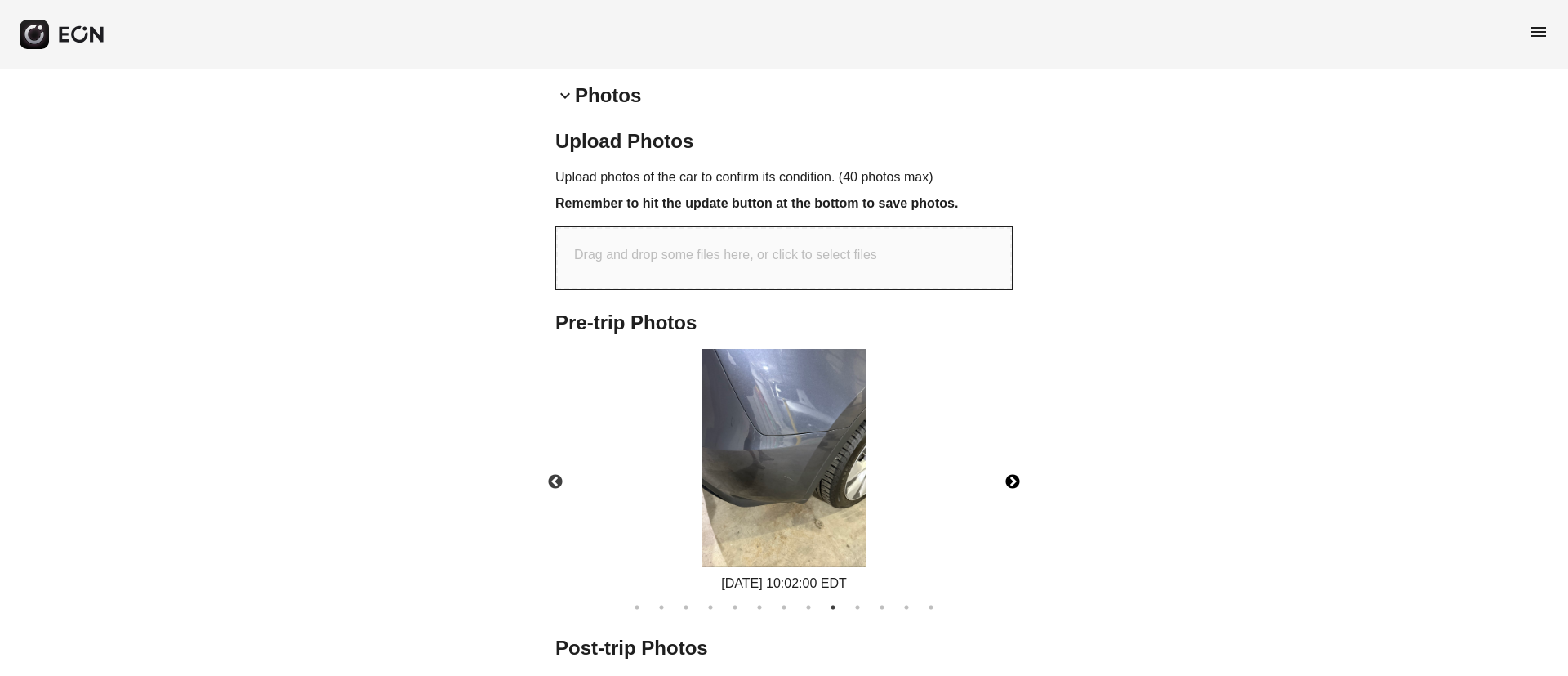
click at [849, 486] on img at bounding box center [784, 458] width 163 height 218
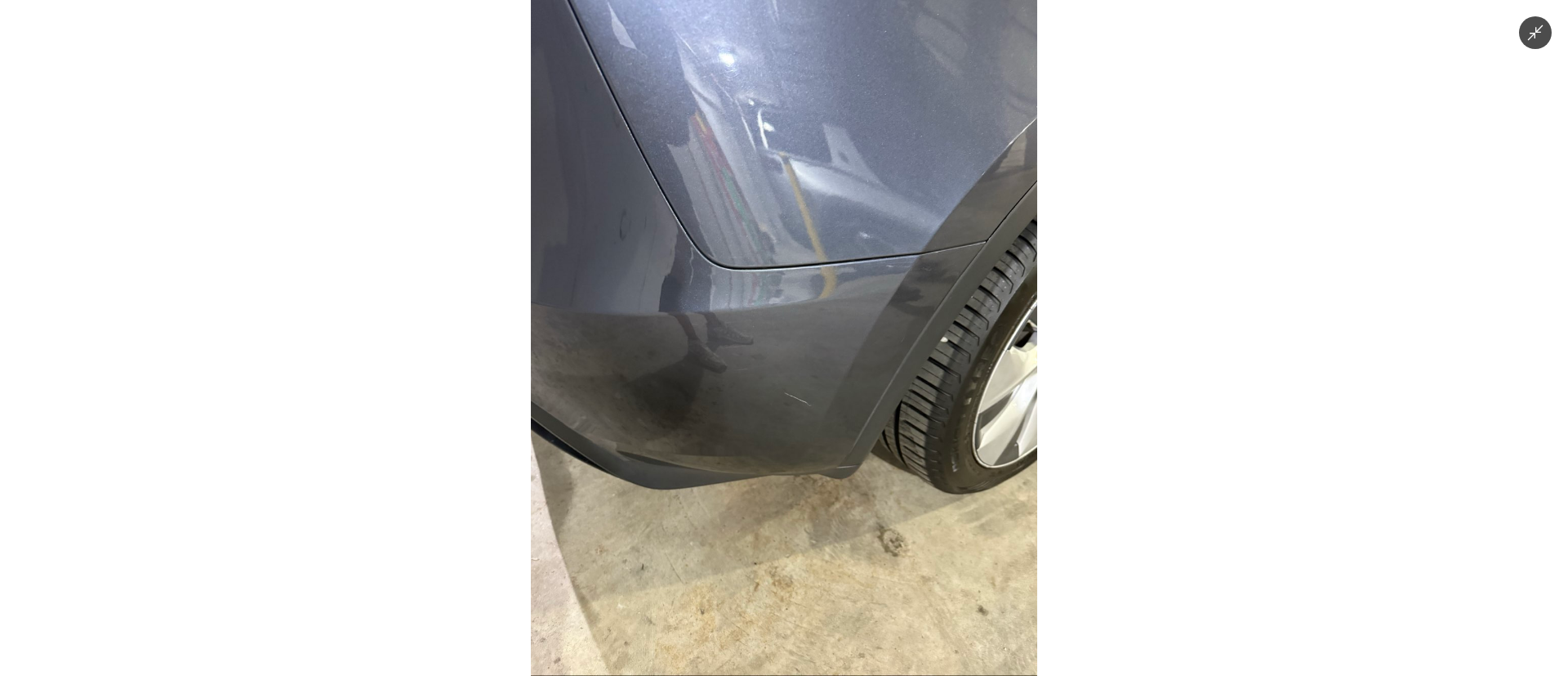
click at [849, 486] on img at bounding box center [784, 338] width 506 height 676
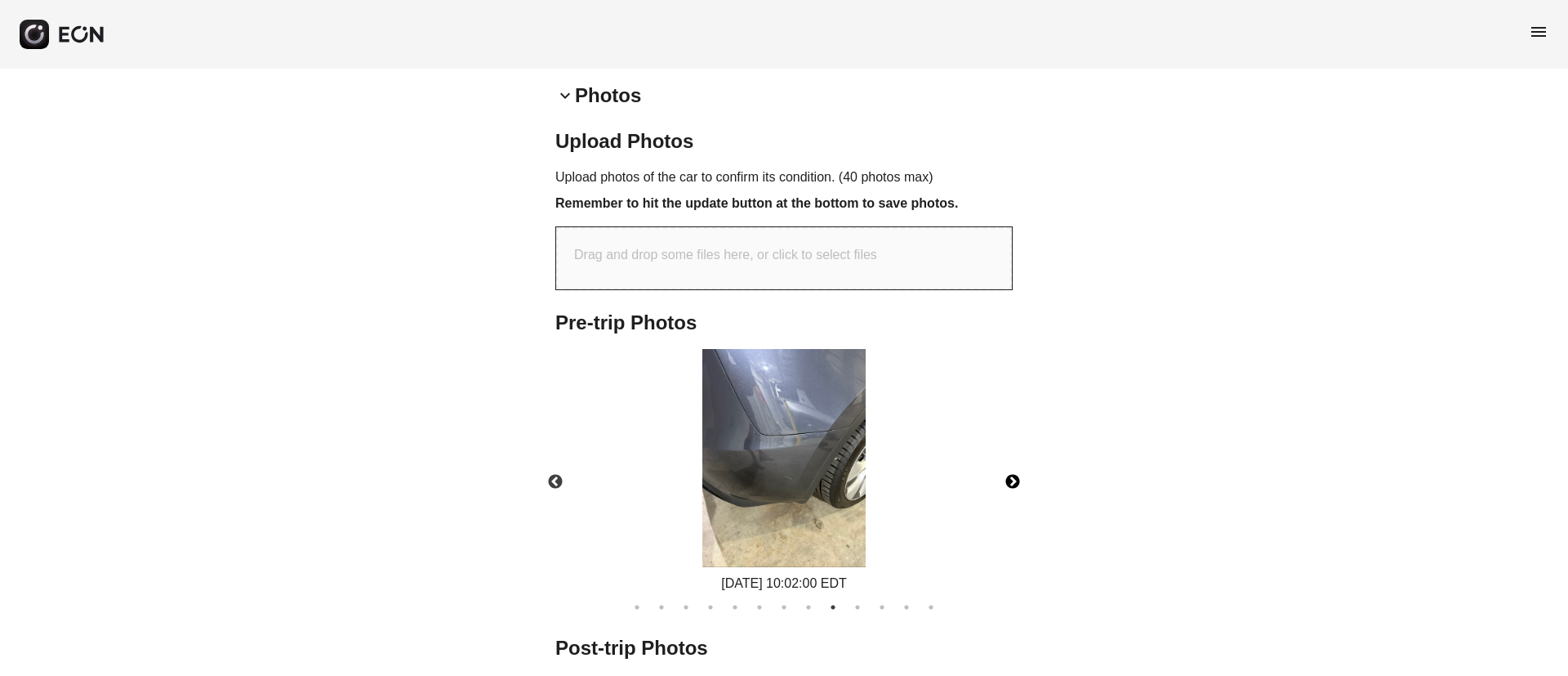
click at [1011, 481] on button "Next" at bounding box center [1012, 481] width 57 height 57
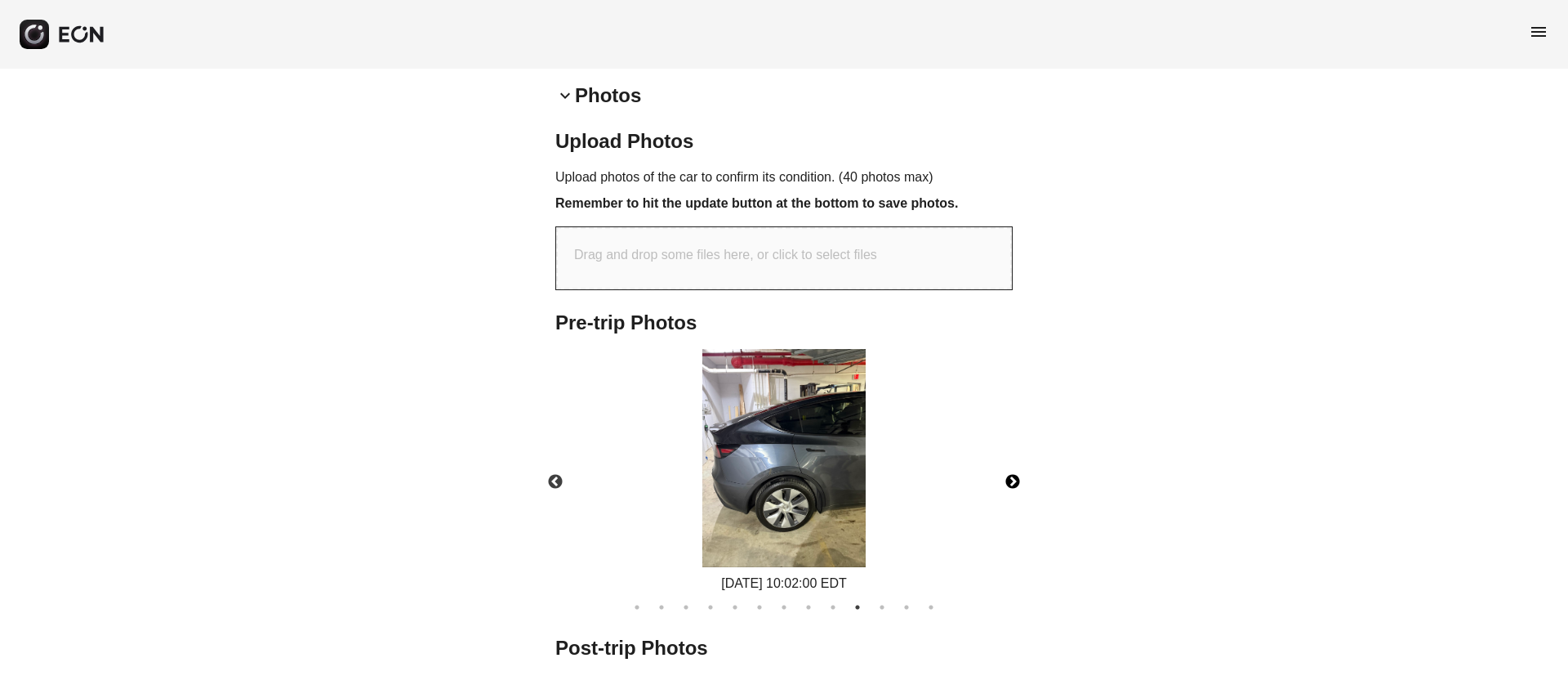
click at [807, 492] on img at bounding box center [784, 458] width 163 height 218
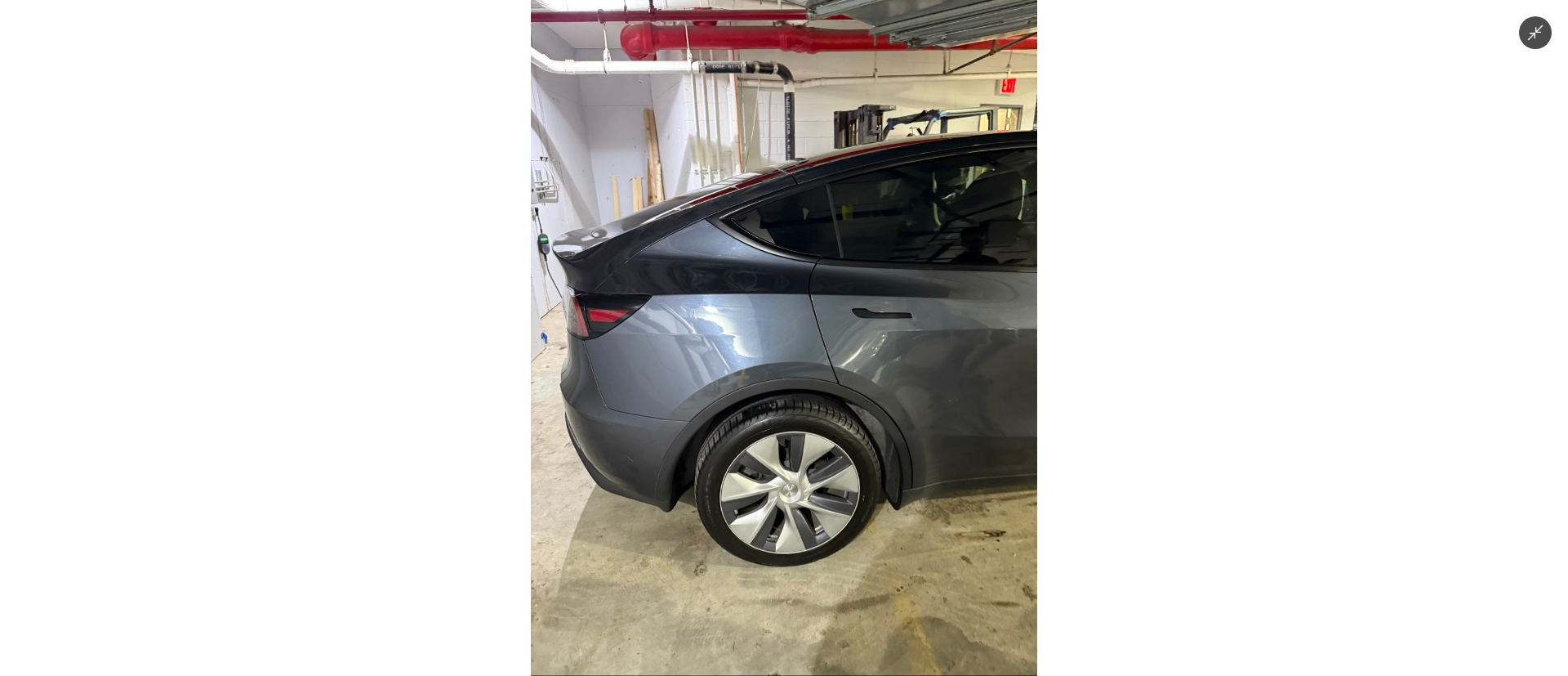
click at [807, 492] on img at bounding box center [784, 338] width 506 height 676
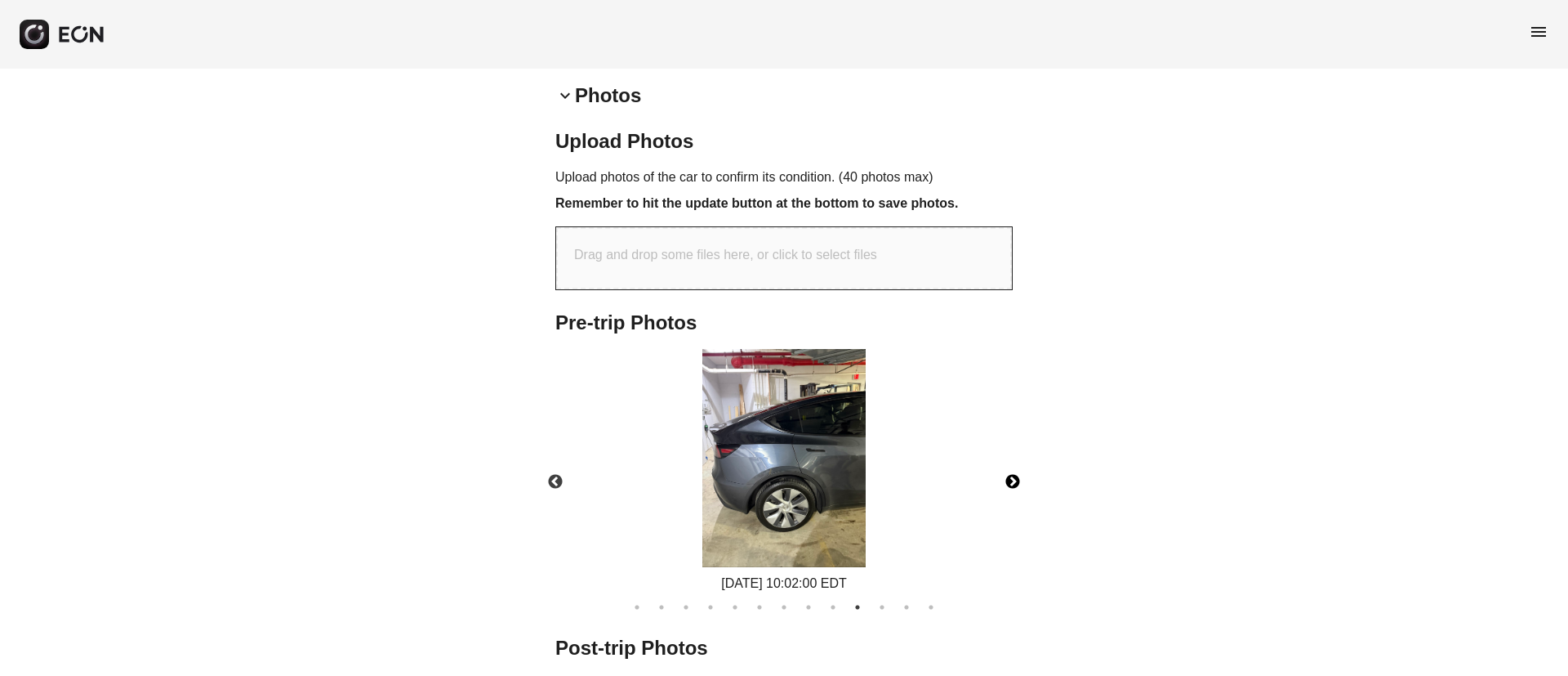
click at [807, 492] on img at bounding box center [784, 458] width 163 height 218
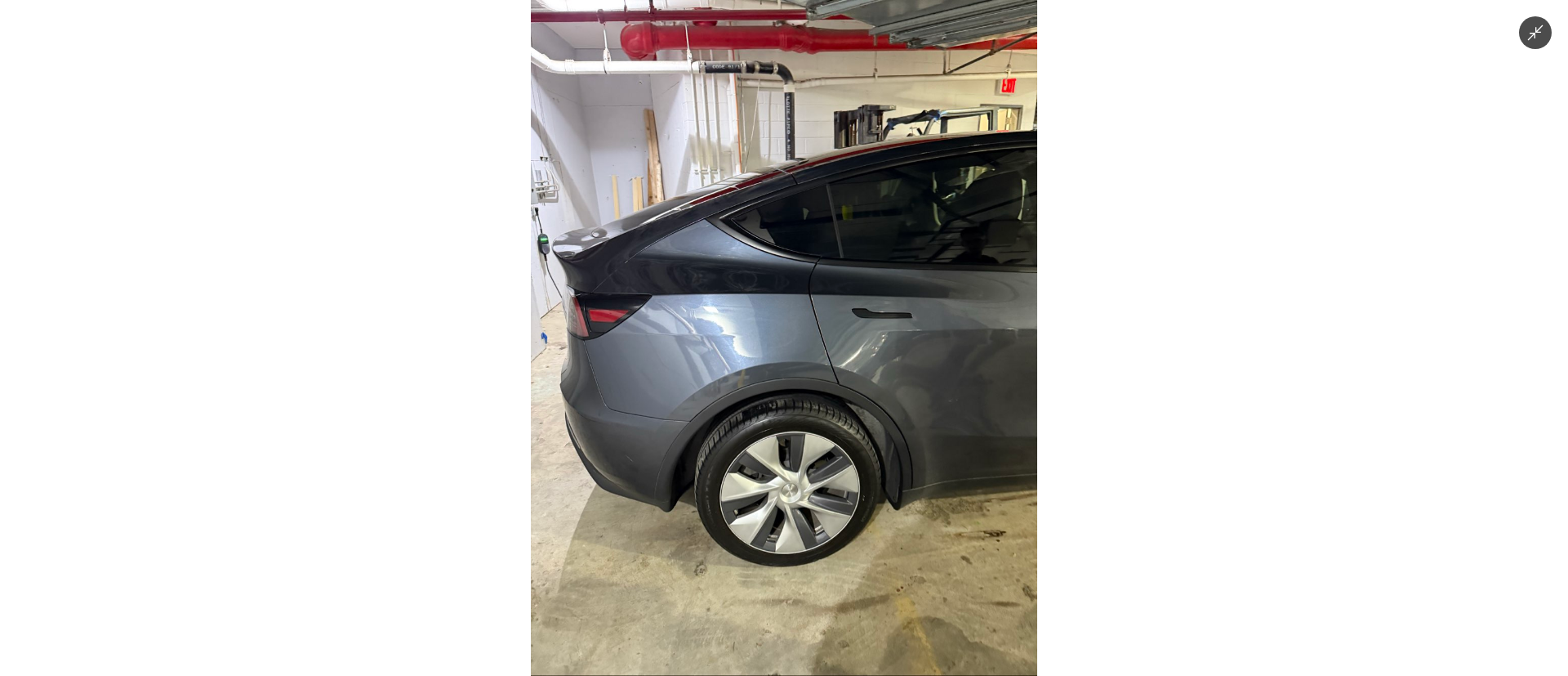
click at [807, 492] on img at bounding box center [784, 338] width 506 height 676
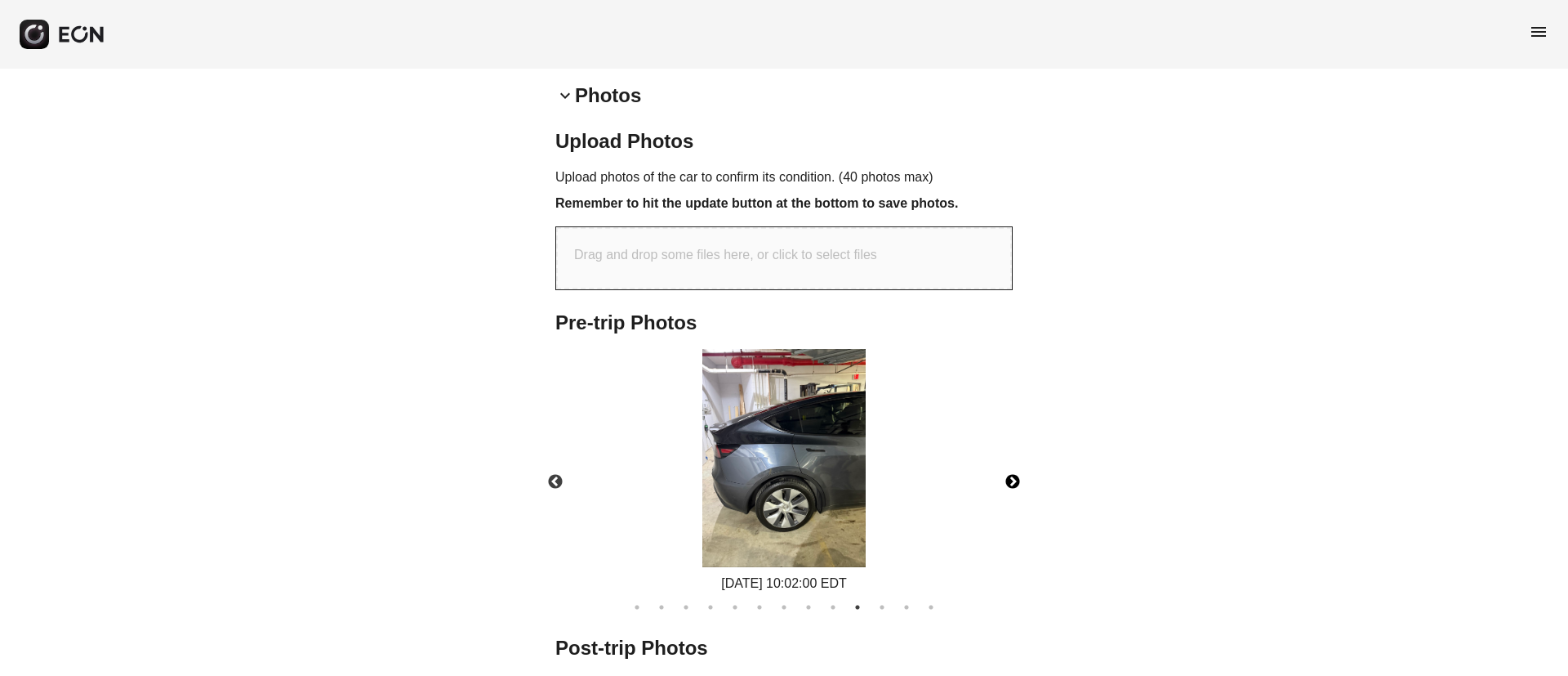
click at [807, 492] on img at bounding box center [784, 458] width 163 height 218
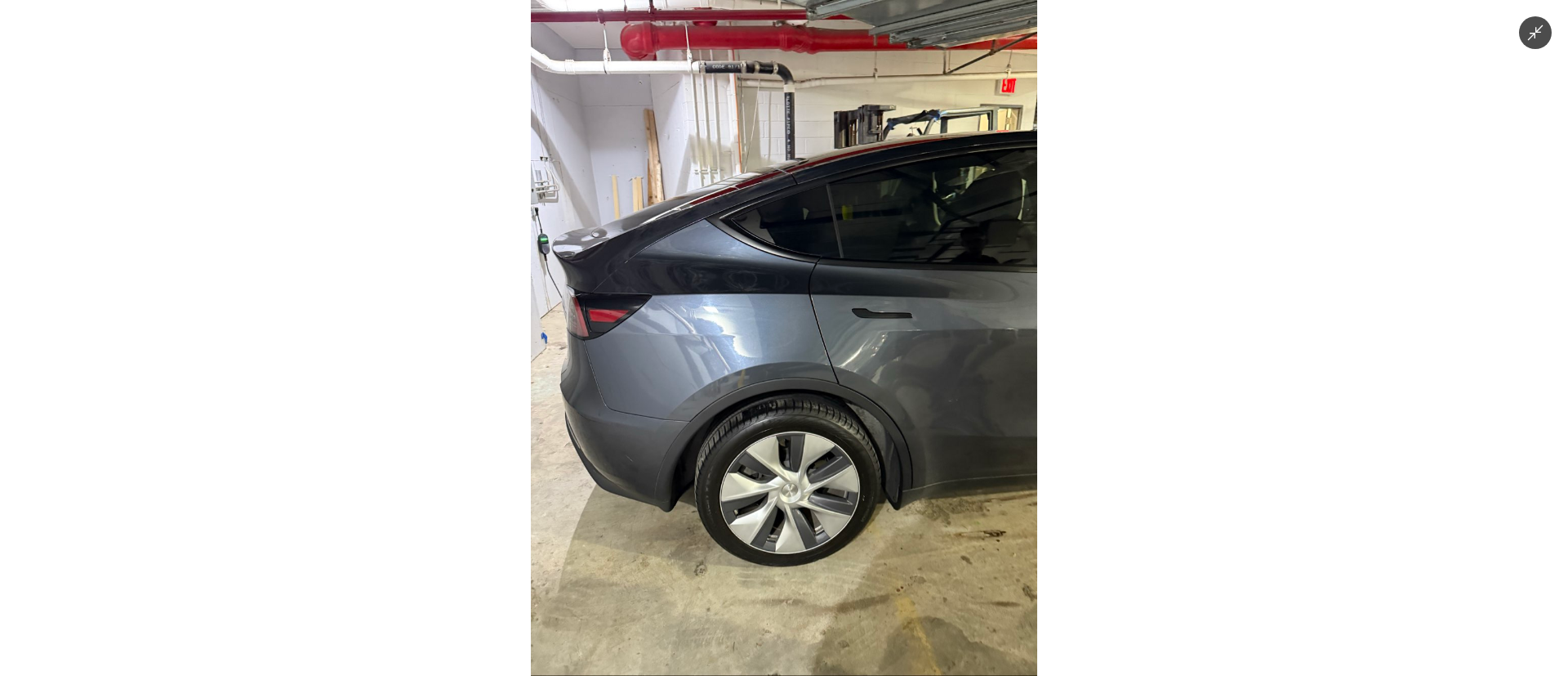
click at [807, 492] on img at bounding box center [784, 338] width 506 height 676
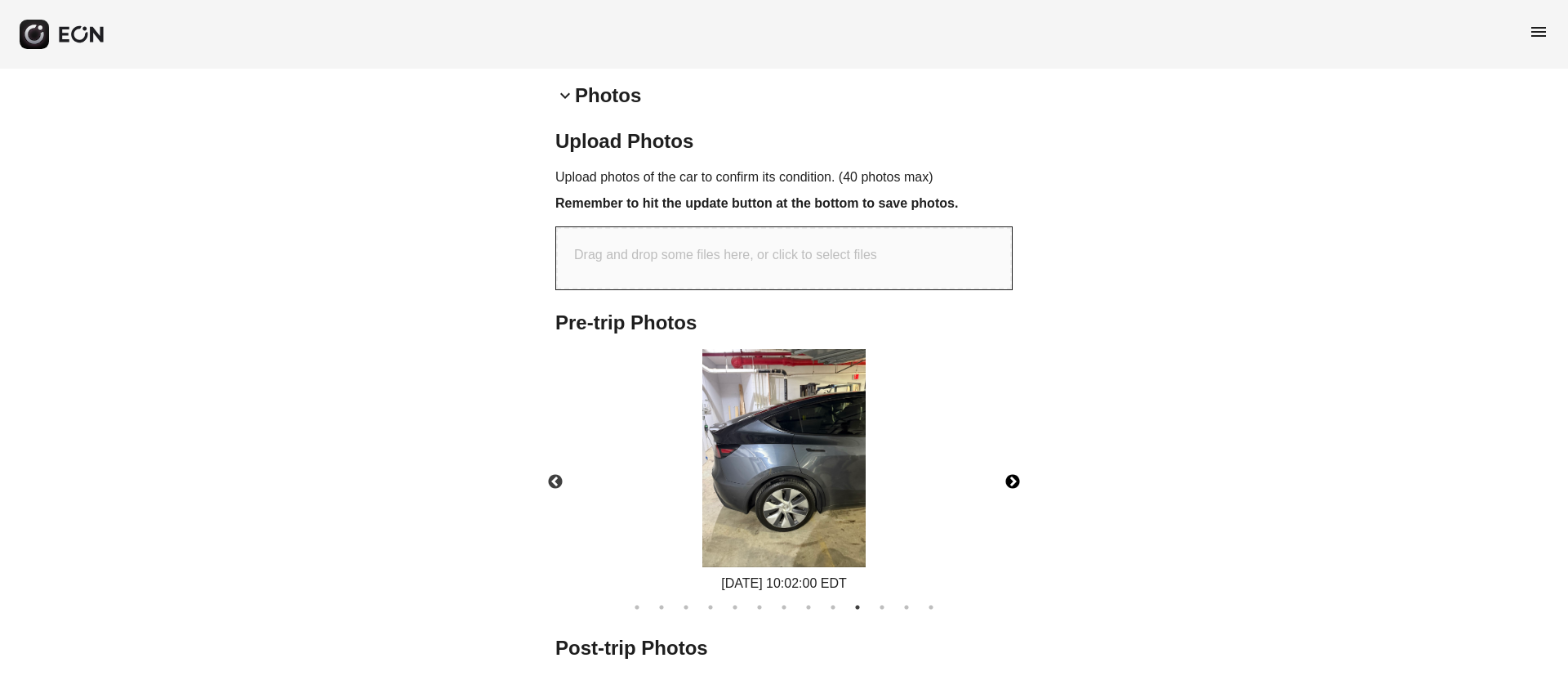
click at [1013, 483] on button "Next" at bounding box center [1012, 481] width 57 height 57
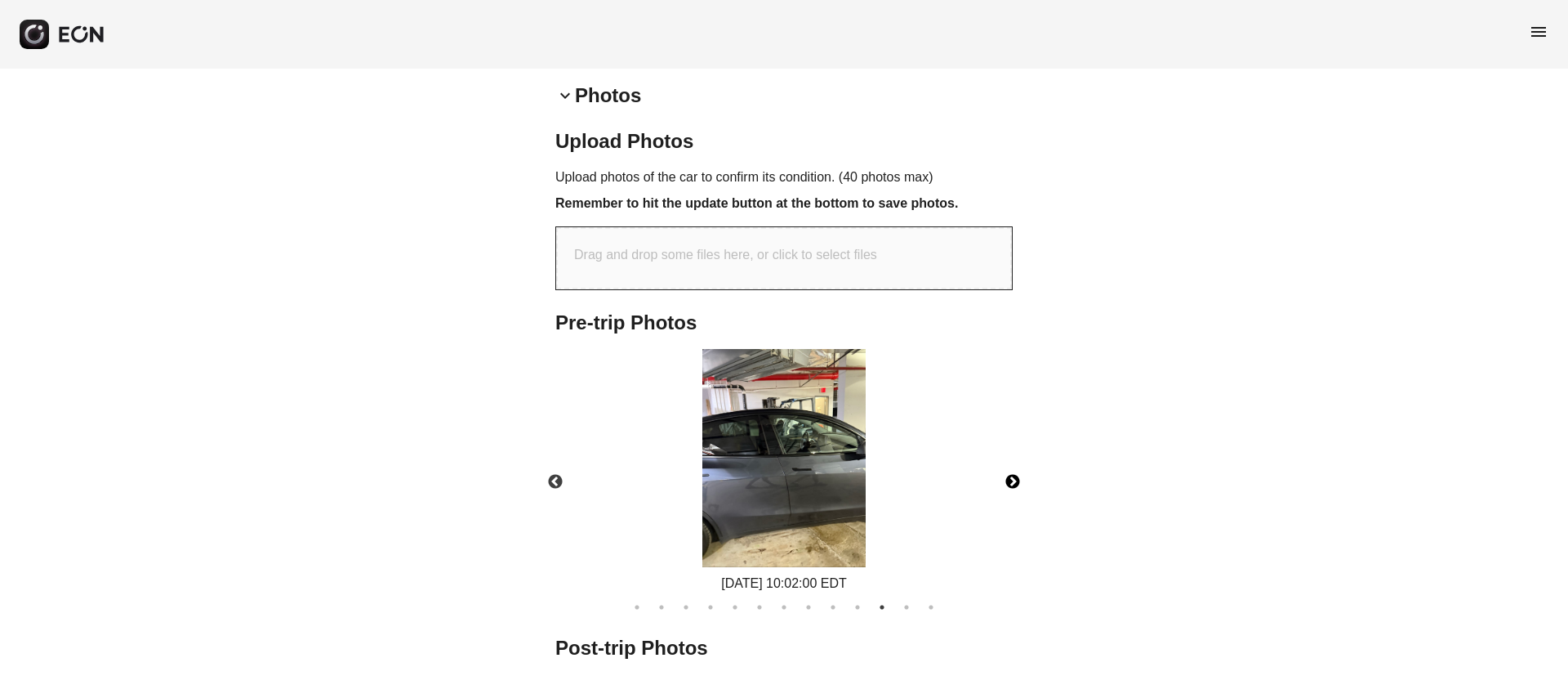
click at [1013, 483] on button "Next" at bounding box center [1012, 481] width 57 height 57
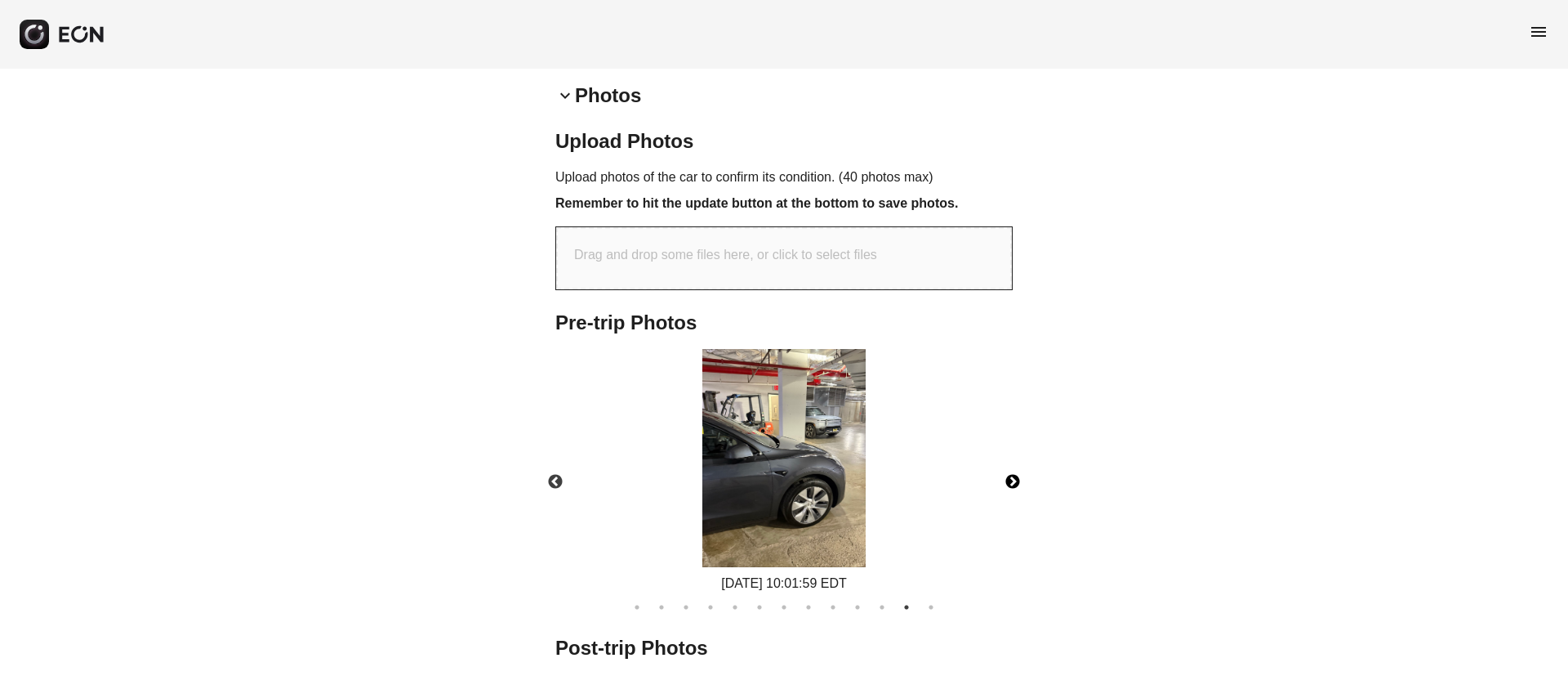
click at [787, 493] on img at bounding box center [784, 458] width 163 height 218
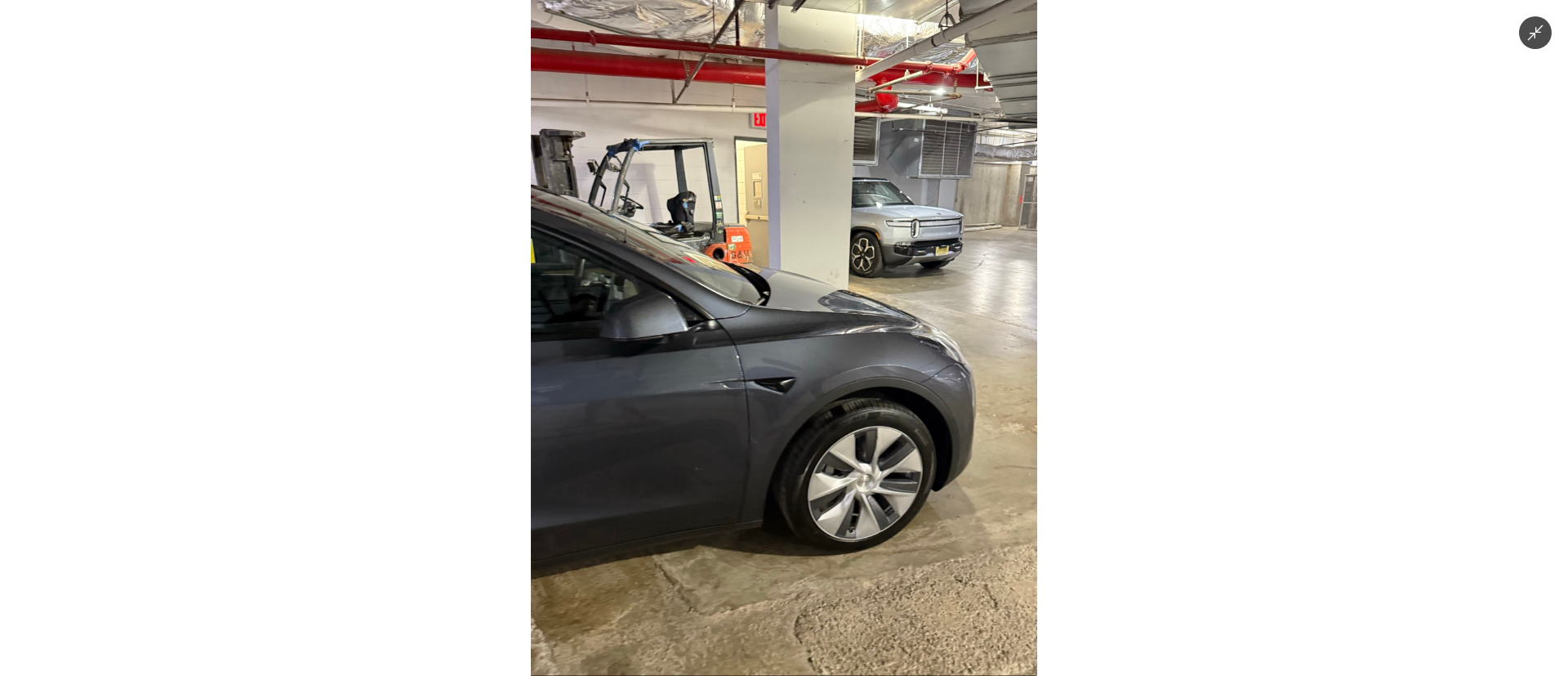
click at [787, 493] on img at bounding box center [784, 338] width 506 height 676
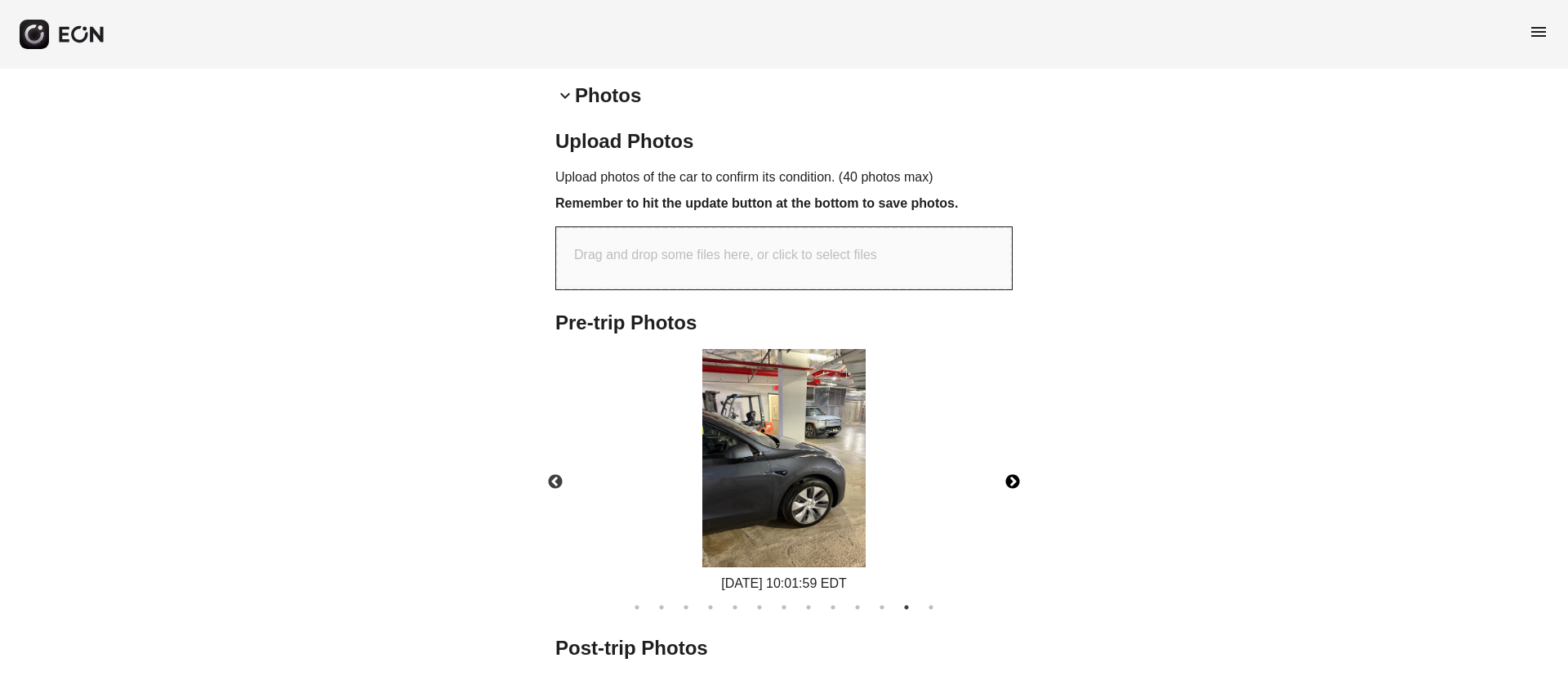
click at [1014, 484] on button "Next" at bounding box center [1012, 481] width 57 height 57
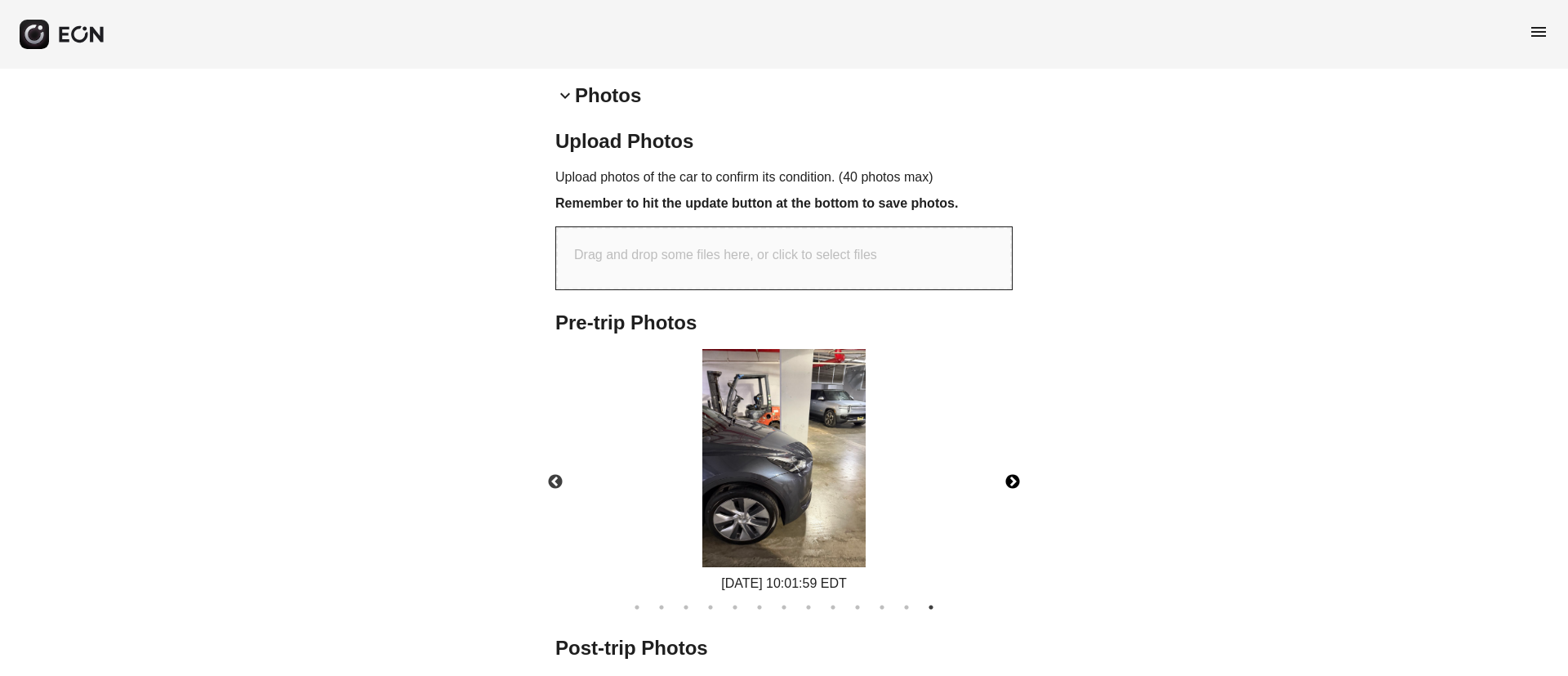
drag, startPoint x: 712, startPoint y: 491, endPoint x: 721, endPoint y: 491, distance: 9.0
click at [714, 491] on img at bounding box center [784, 458] width 163 height 218
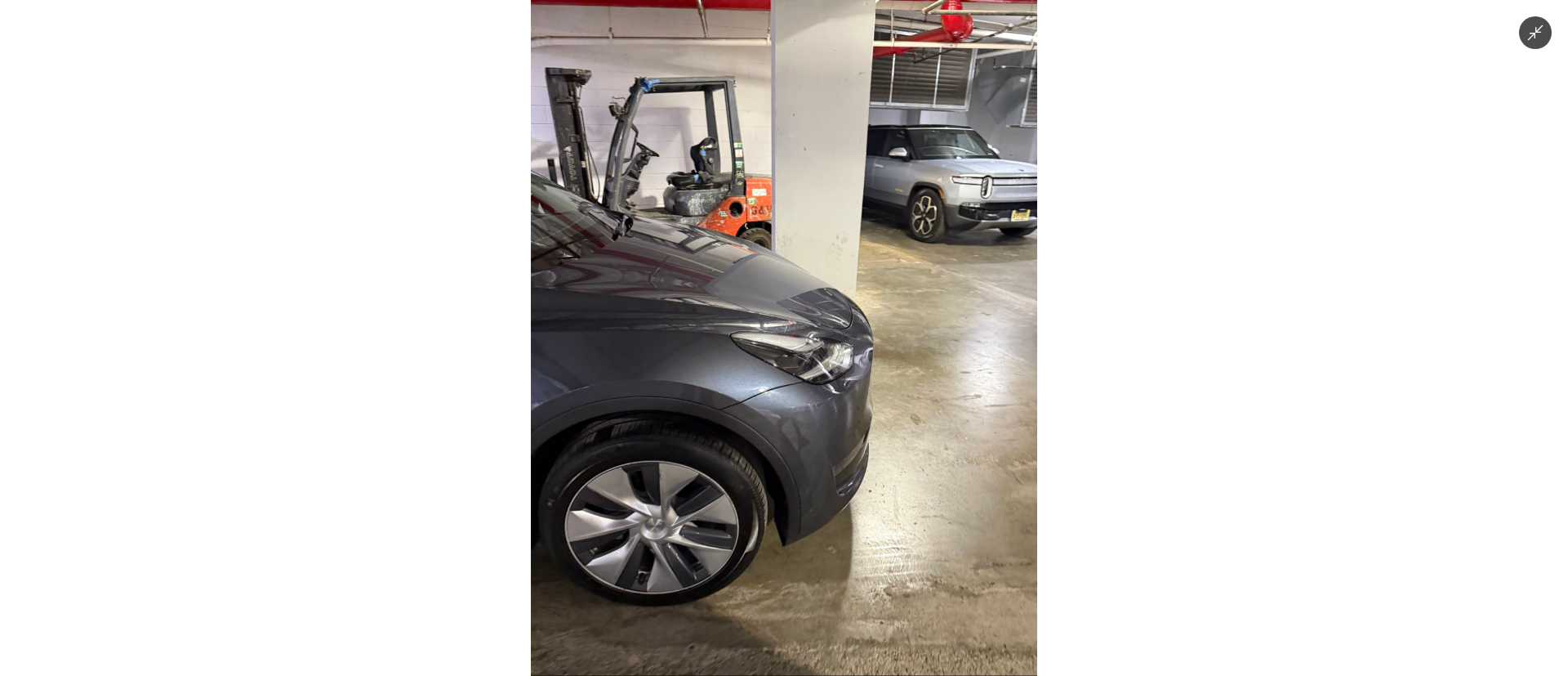
click at [754, 512] on img at bounding box center [784, 338] width 506 height 676
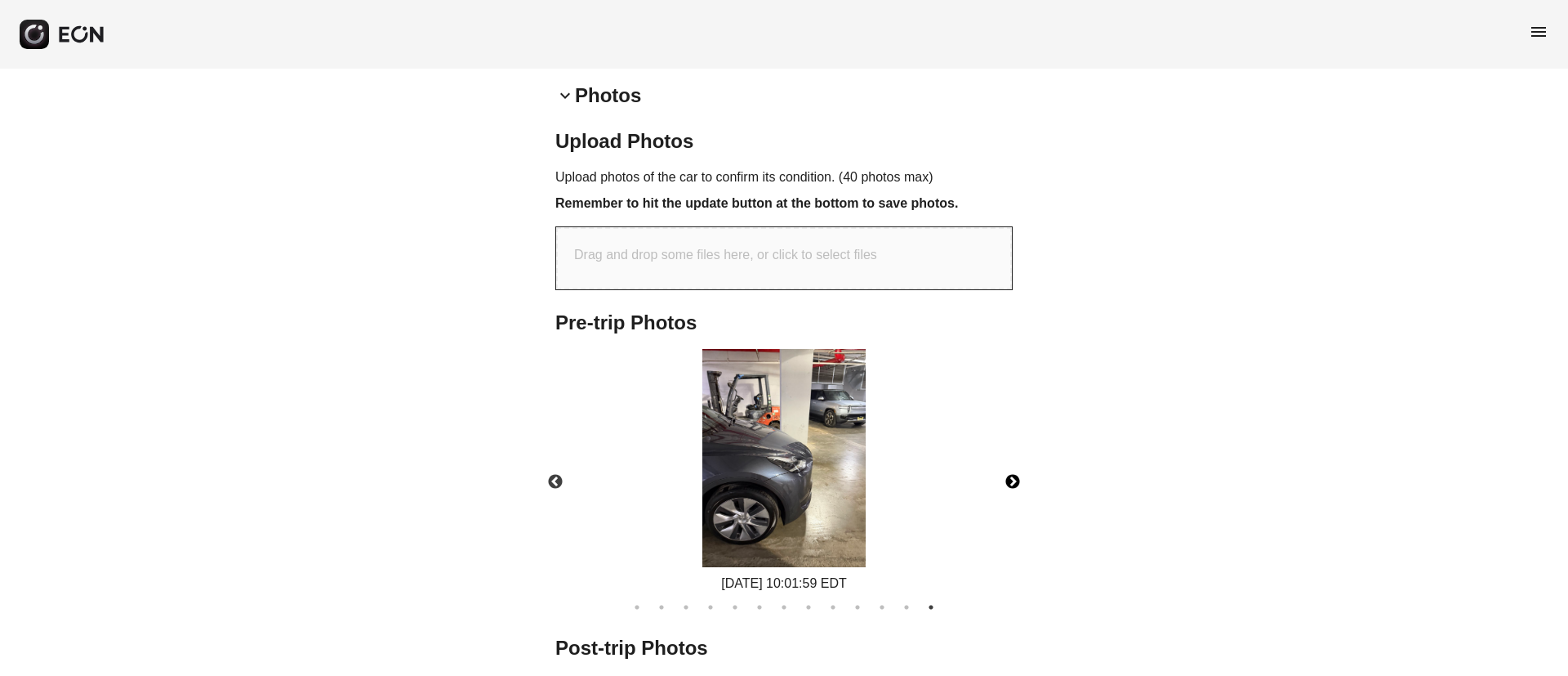
click at [743, 503] on img at bounding box center [784, 458] width 163 height 218
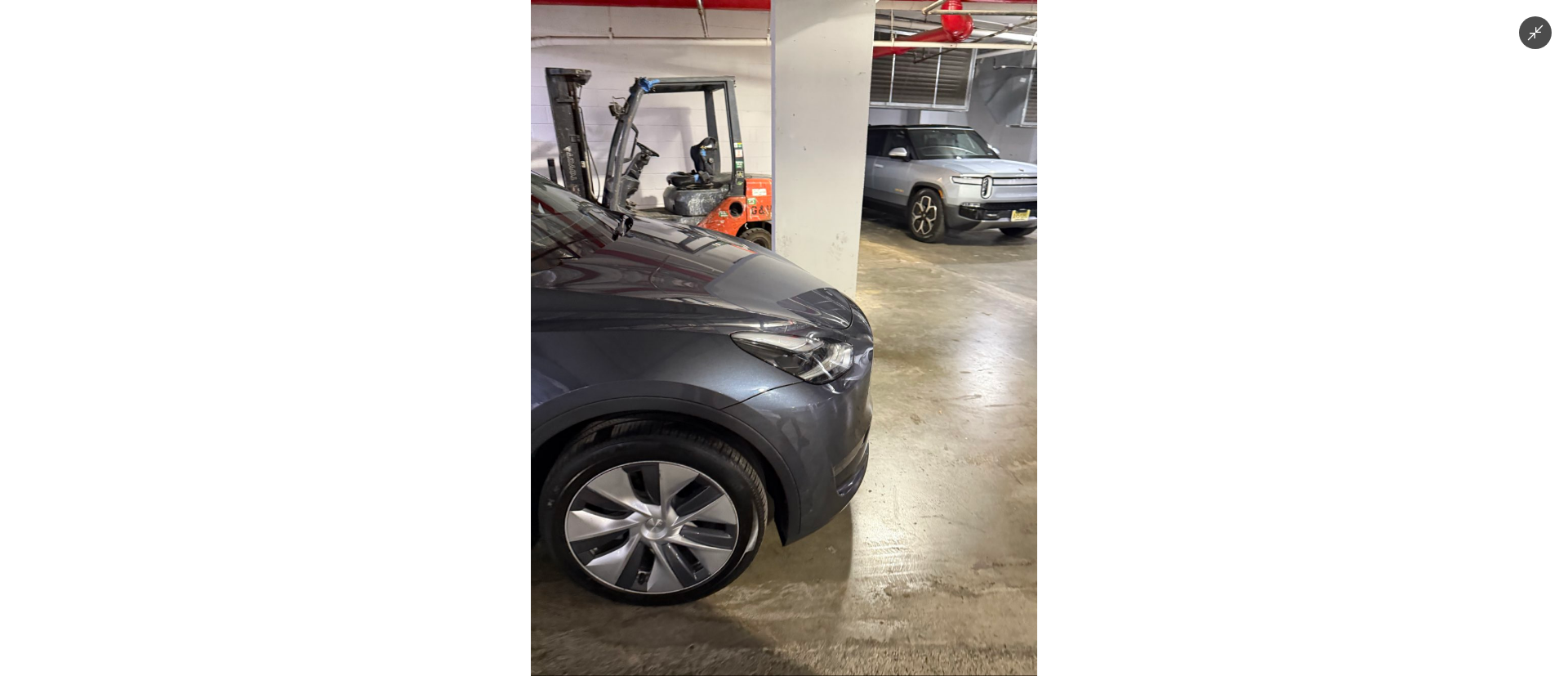
click at [742, 503] on img at bounding box center [784, 338] width 506 height 676
